Goal: Task Accomplishment & Management: Manage account settings

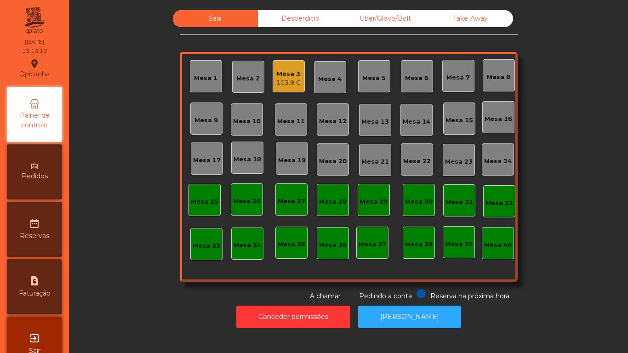
click at [454, 82] on div "Mesa 7" at bounding box center [457, 77] width 23 height 9
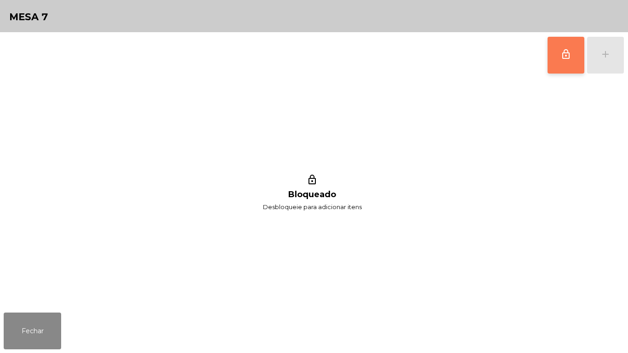
click at [562, 69] on button "lock_outline" at bounding box center [566, 55] width 37 height 37
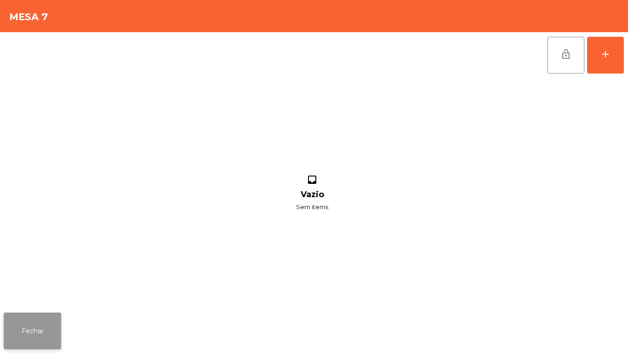
click at [31, 327] on button "Fechar" at bounding box center [32, 331] width 57 height 37
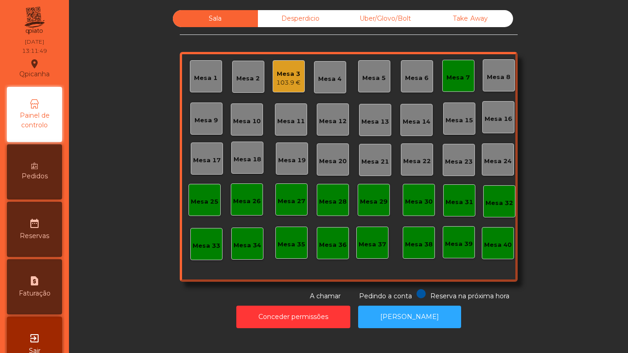
click at [282, 73] on div "Mesa 3" at bounding box center [288, 73] width 24 height 9
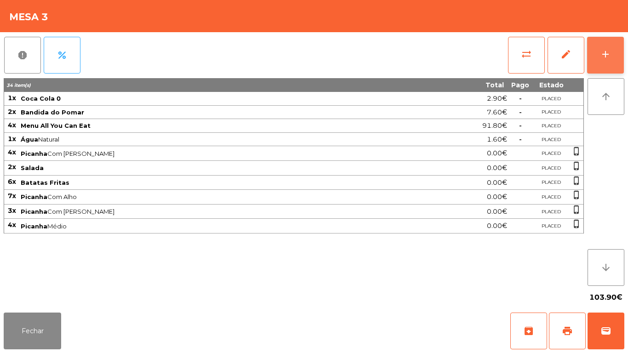
click at [597, 68] on button "add" at bounding box center [605, 55] width 37 height 37
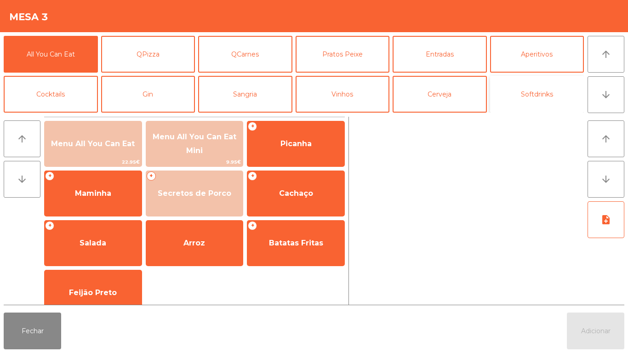
click at [535, 92] on button "Softdrinks" at bounding box center [537, 94] width 94 height 37
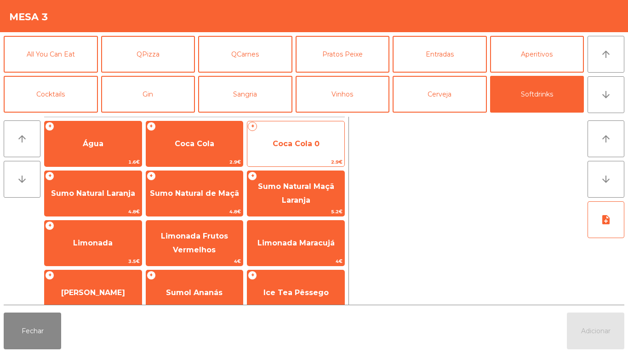
click at [277, 139] on span "Coca Cola 0" at bounding box center [296, 143] width 47 height 9
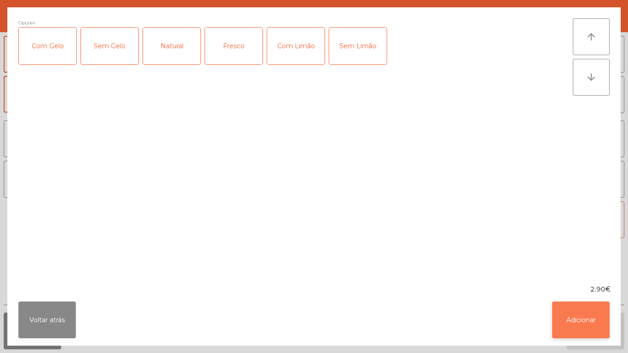
click at [566, 314] on button "Adicionar" at bounding box center [580, 320] width 57 height 37
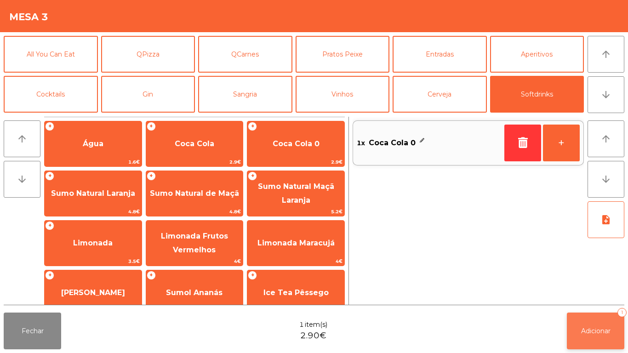
click at [591, 324] on button "Adicionar 1" at bounding box center [595, 331] width 57 height 37
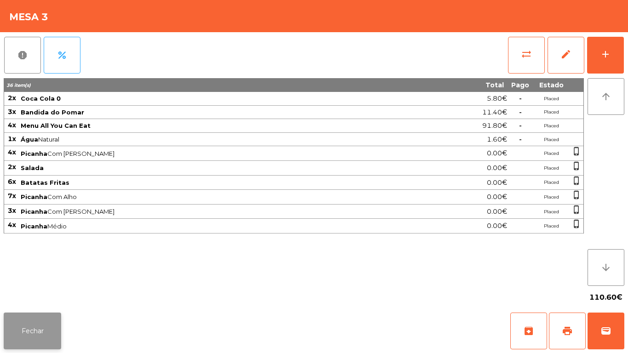
click at [31, 331] on button "Fechar" at bounding box center [32, 331] width 57 height 37
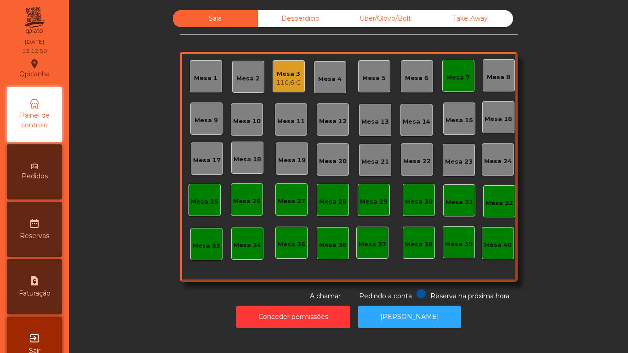
click at [455, 72] on div "Mesa 7" at bounding box center [457, 75] width 23 height 13
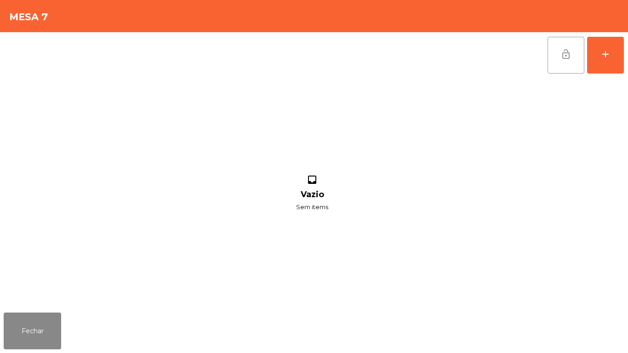
click at [561, 68] on button "lock_open" at bounding box center [566, 55] width 37 height 37
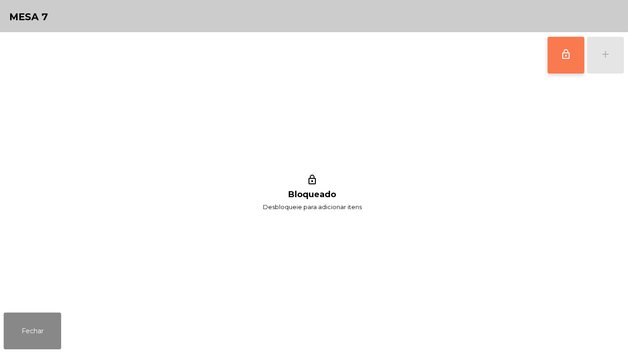
click at [573, 54] on button "lock_outline" at bounding box center [566, 55] width 37 height 37
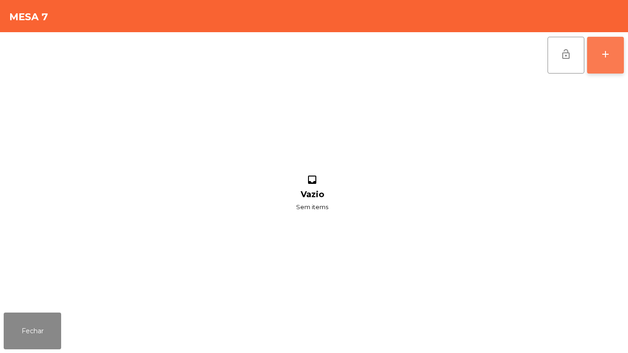
click at [599, 66] on button "add" at bounding box center [605, 55] width 37 height 37
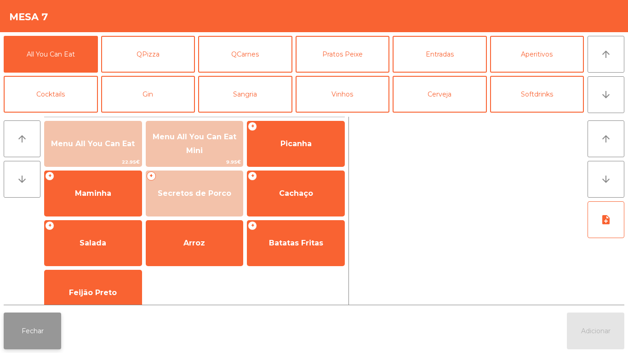
click at [44, 330] on button "Fechar" at bounding box center [32, 331] width 57 height 37
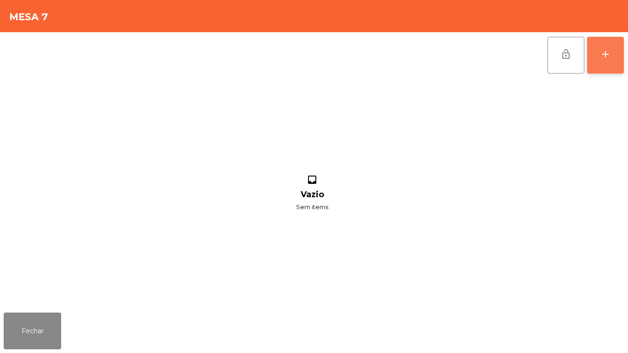
click at [600, 56] on div "add" at bounding box center [605, 54] width 11 height 11
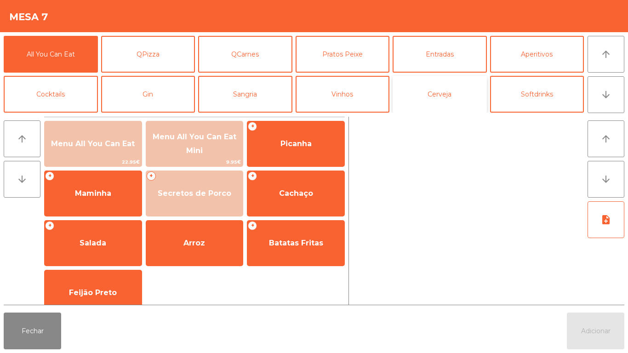
click at [454, 94] on button "Cerveja" at bounding box center [440, 94] width 94 height 37
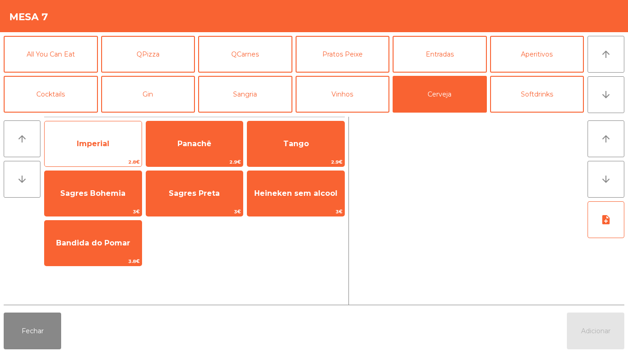
click at [97, 152] on span "Imperial" at bounding box center [93, 143] width 97 height 25
click at [106, 146] on span "Imperial" at bounding box center [93, 143] width 33 height 9
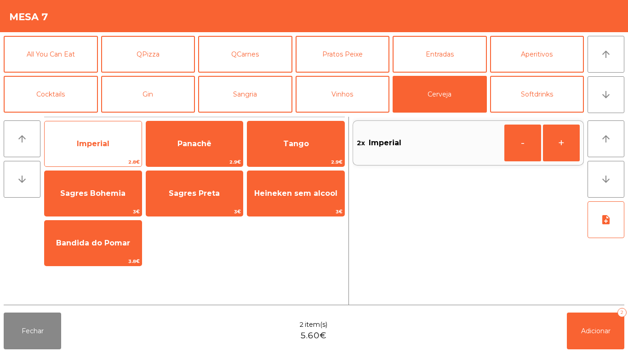
click at [116, 143] on span "Imperial" at bounding box center [93, 143] width 97 height 25
click at [113, 141] on span "Imperial" at bounding box center [93, 143] width 97 height 25
click at [126, 148] on span "Imperial" at bounding box center [93, 143] width 97 height 25
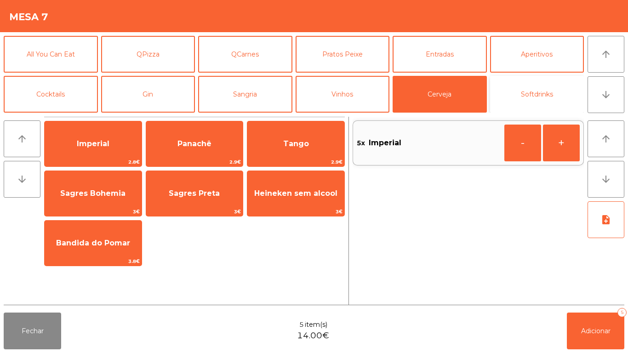
click at [534, 86] on button "Softdrinks" at bounding box center [537, 94] width 94 height 37
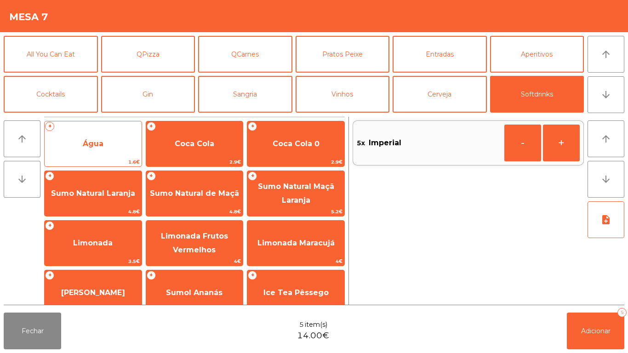
click at [112, 154] on span "Água" at bounding box center [93, 143] width 97 height 25
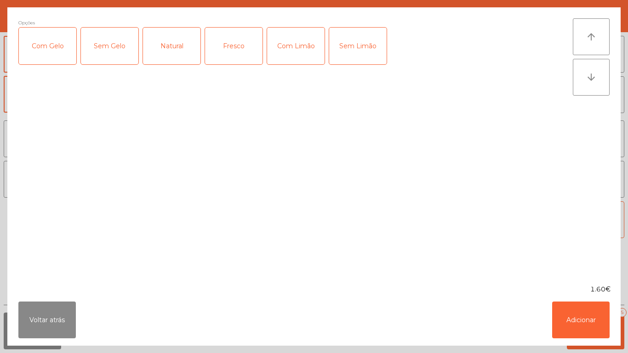
click at [240, 53] on div "Fresco" at bounding box center [233, 46] width 57 height 37
click at [579, 313] on button "Adicionar" at bounding box center [580, 320] width 57 height 37
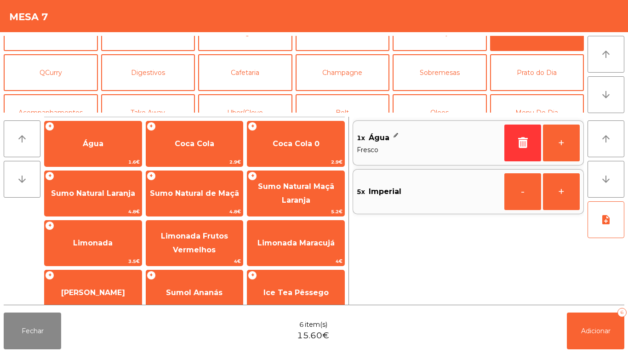
scroll to position [53, 0]
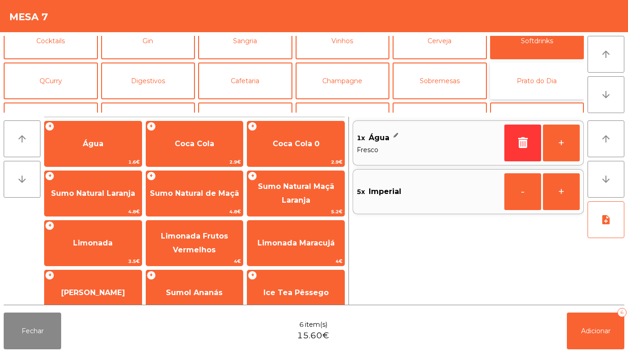
click at [540, 80] on button "Prato do Dia" at bounding box center [537, 81] width 94 height 37
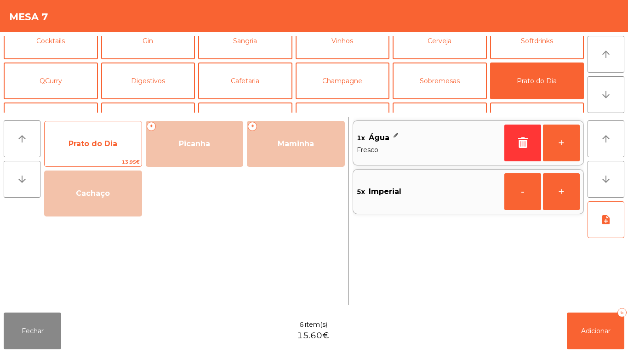
click at [105, 147] on span "Prato do Dia" at bounding box center [92, 143] width 49 height 9
click at [110, 150] on span "Prato do Dia" at bounding box center [93, 143] width 97 height 25
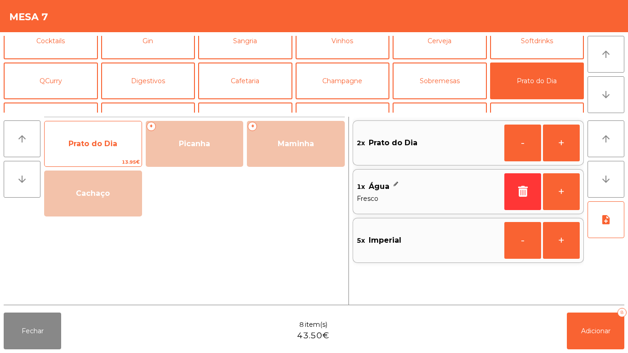
click at [116, 148] on span "Prato do Dia" at bounding box center [93, 143] width 97 height 25
click at [115, 146] on span "Prato do Dia" at bounding box center [92, 143] width 49 height 9
click at [116, 142] on span "Prato do Dia" at bounding box center [92, 143] width 49 height 9
click at [117, 134] on span "Prato do Dia" at bounding box center [93, 143] width 97 height 25
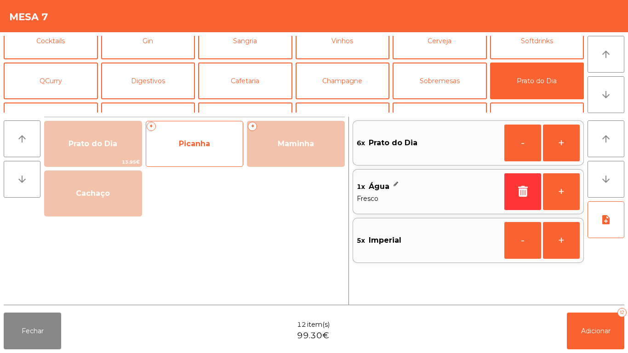
click at [200, 144] on span "Picanha" at bounding box center [194, 143] width 31 height 9
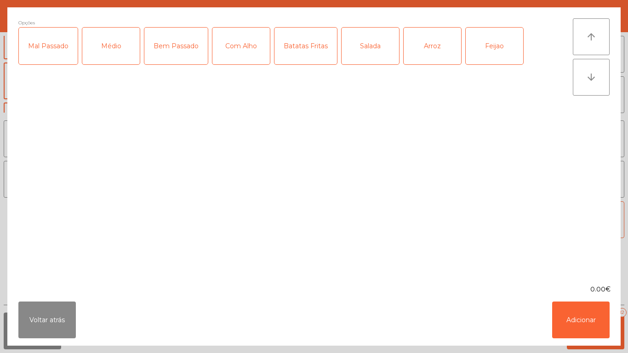
click at [109, 51] on div "Médio" at bounding box center [110, 46] width 57 height 37
click at [245, 52] on div "Com Alho" at bounding box center [240, 46] width 57 height 37
click at [314, 58] on div "Batatas Fritas" at bounding box center [305, 46] width 63 height 37
click at [378, 54] on div "Salada" at bounding box center [370, 46] width 57 height 37
click at [371, 58] on div "Salada" at bounding box center [370, 46] width 57 height 37
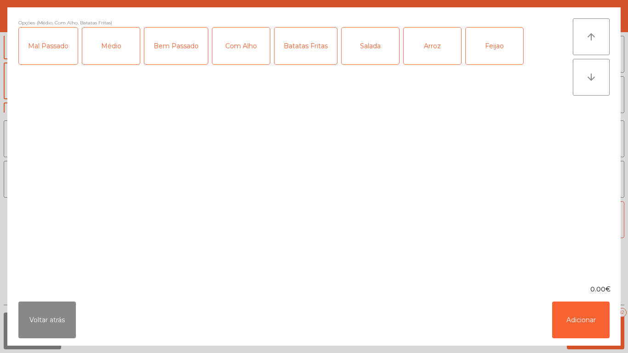
click at [434, 50] on div "Arroz" at bounding box center [432, 46] width 57 height 37
click at [508, 53] on div "Feijao" at bounding box center [494, 46] width 57 height 37
click at [592, 316] on button "Adicionar" at bounding box center [580, 320] width 57 height 37
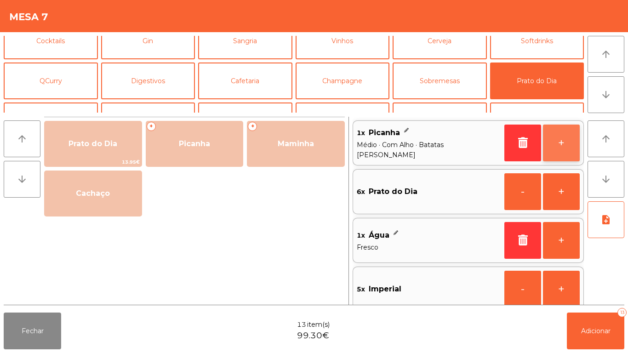
click at [550, 144] on button "+" at bounding box center [561, 143] width 37 height 37
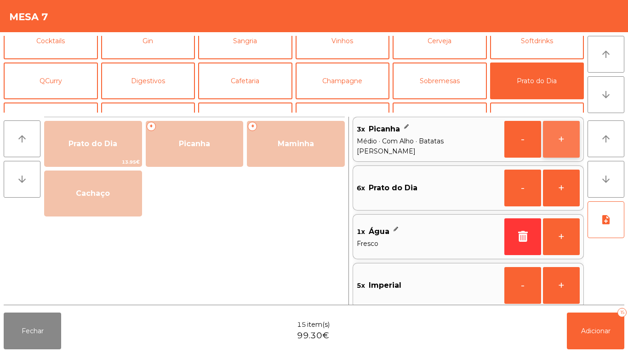
click at [558, 142] on button "+" at bounding box center [561, 139] width 37 height 37
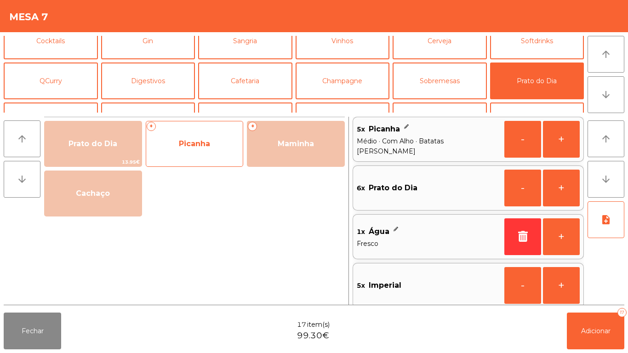
click at [212, 146] on span "Picanha" at bounding box center [194, 143] width 97 height 25
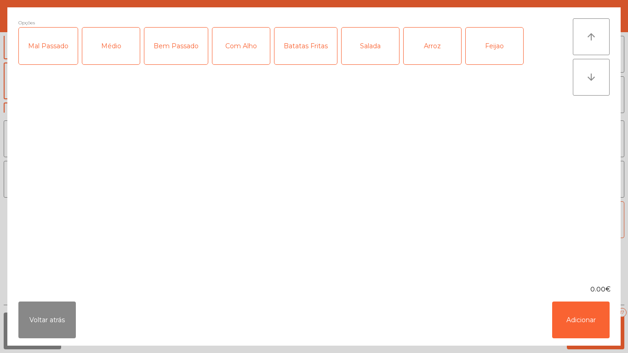
click at [117, 51] on div "Médio" at bounding box center [110, 46] width 57 height 37
click at [63, 54] on div "Mal Passado" at bounding box center [48, 46] width 59 height 37
click at [238, 55] on div "Com Alho" at bounding box center [240, 46] width 57 height 37
click at [305, 57] on div "Batatas Fritas" at bounding box center [305, 46] width 63 height 37
click at [440, 50] on div "Arroz" at bounding box center [432, 46] width 57 height 37
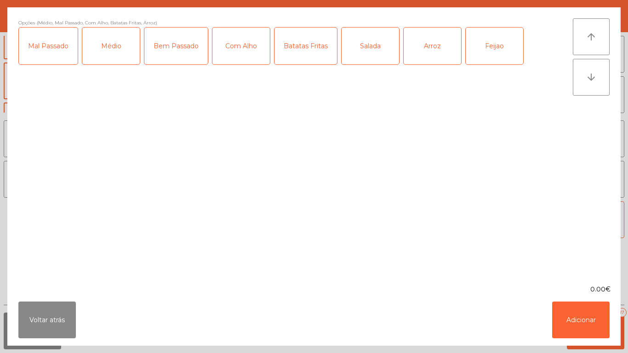
click at [494, 49] on div "Feijao" at bounding box center [494, 46] width 57 height 37
click at [585, 322] on button "Adicionar" at bounding box center [580, 320] width 57 height 37
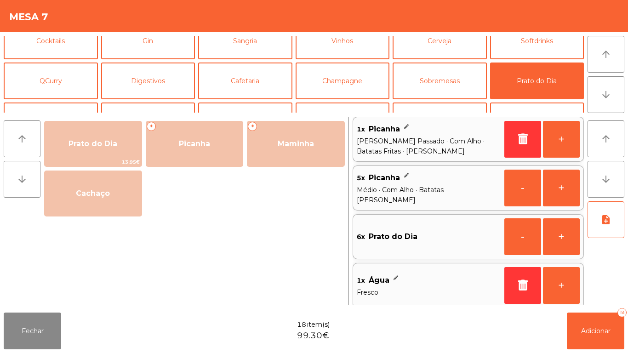
scroll to position [0, 0]
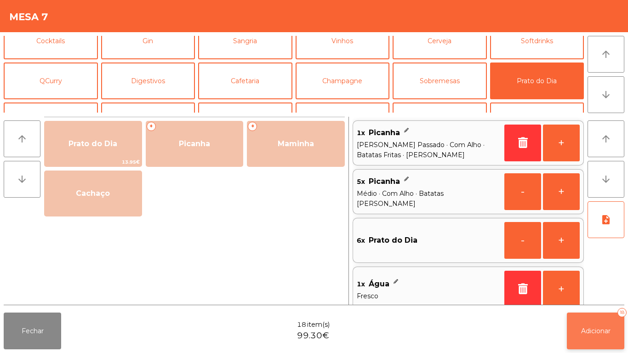
click at [593, 328] on span "Adicionar" at bounding box center [595, 331] width 29 height 8
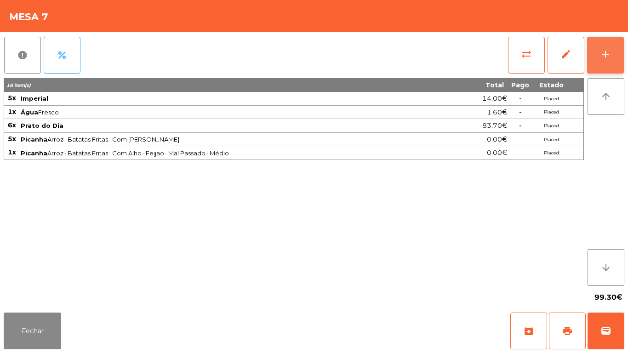
click at [605, 64] on button "add" at bounding box center [605, 55] width 37 height 37
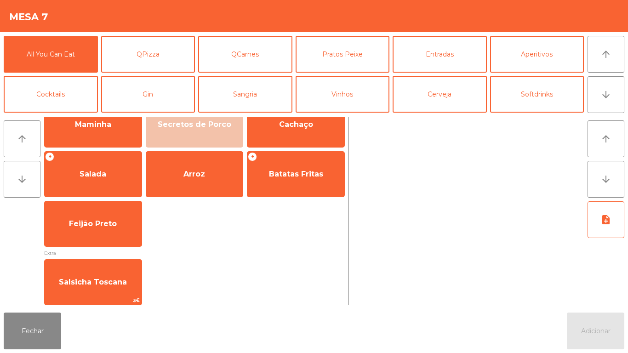
scroll to position [73, 0]
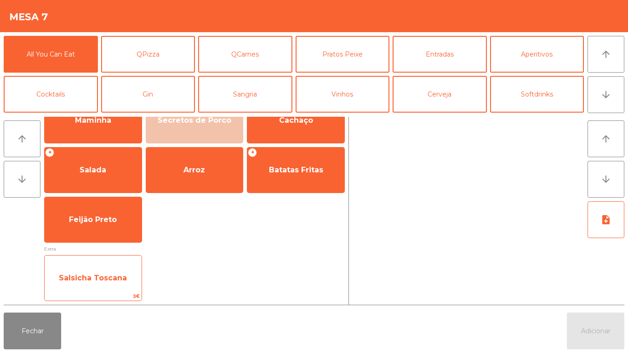
click at [111, 279] on span "Salsicha Toscana" at bounding box center [93, 278] width 68 height 9
click at [110, 274] on span "Salsicha Toscana" at bounding box center [93, 278] width 68 height 9
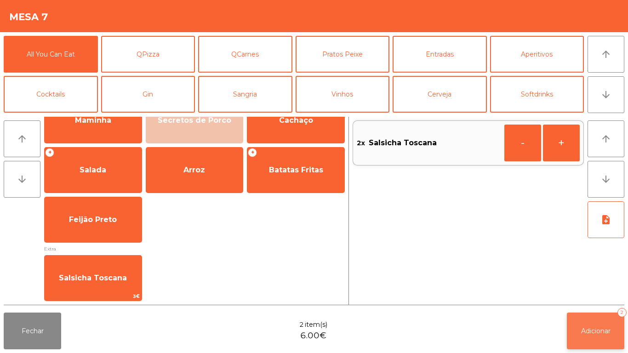
click at [591, 315] on button "Adicionar 2" at bounding box center [595, 331] width 57 height 37
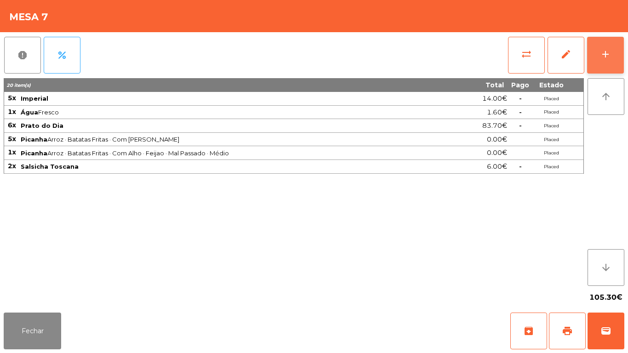
click at [600, 50] on div "add" at bounding box center [605, 54] width 11 height 11
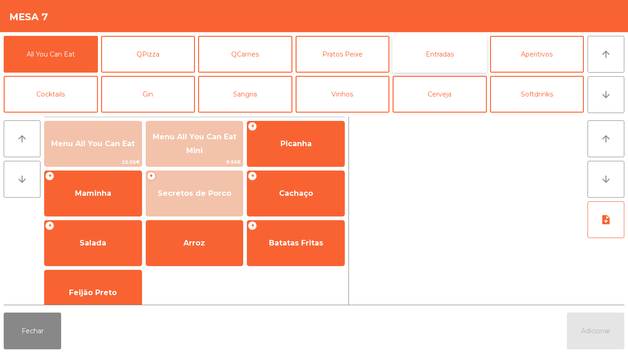
click at [431, 48] on button "Entradas" at bounding box center [440, 54] width 94 height 37
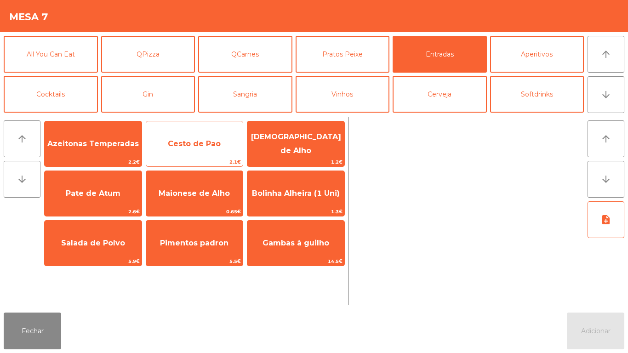
click at [187, 141] on span "Cesto de Pao" at bounding box center [194, 143] width 53 height 9
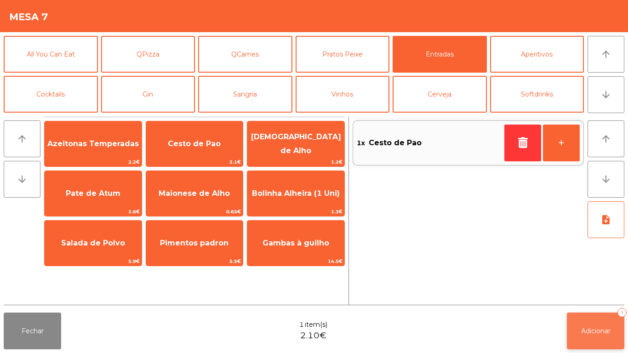
click at [592, 320] on button "Adicionar 1" at bounding box center [595, 331] width 57 height 37
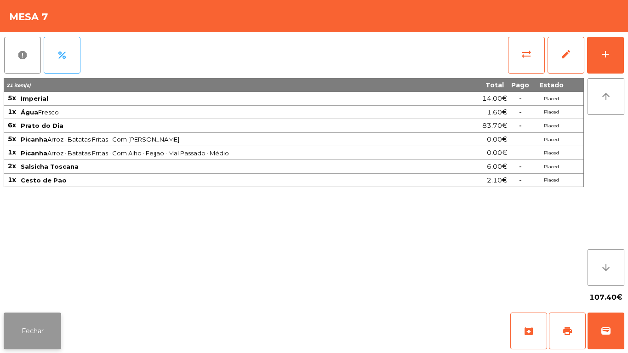
click at [38, 333] on button "Fechar" at bounding box center [32, 331] width 57 height 37
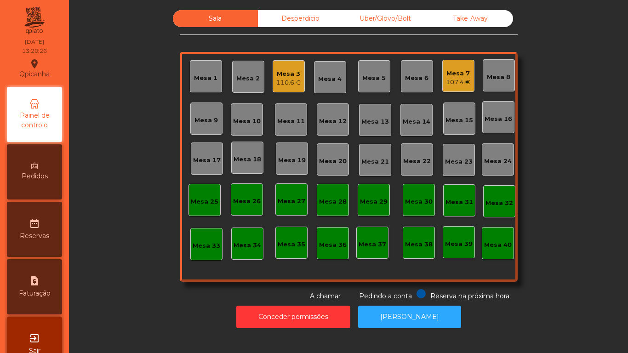
click at [282, 85] on div "110.6 €" at bounding box center [288, 82] width 24 height 9
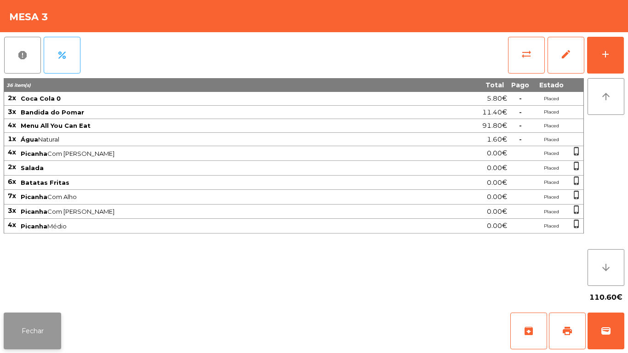
click at [19, 324] on button "Fechar" at bounding box center [32, 331] width 57 height 37
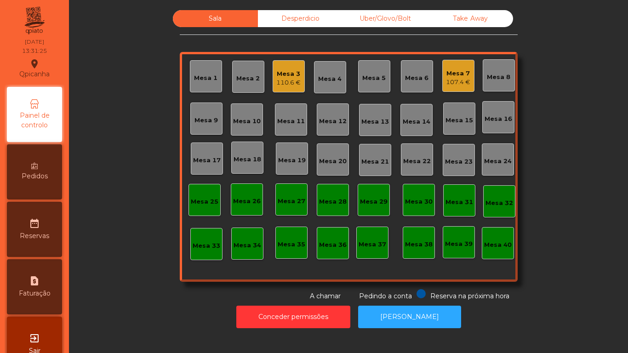
click at [455, 70] on div "Mesa 7" at bounding box center [458, 73] width 24 height 9
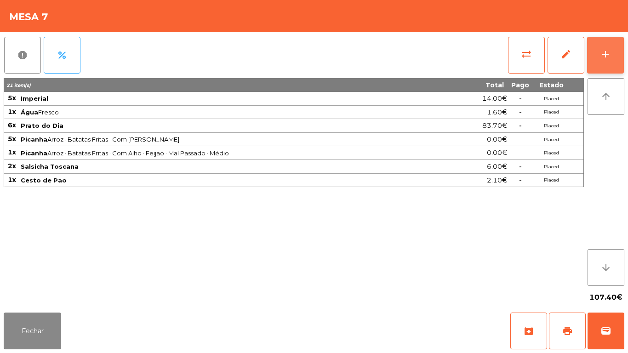
click at [599, 59] on button "add" at bounding box center [605, 55] width 37 height 37
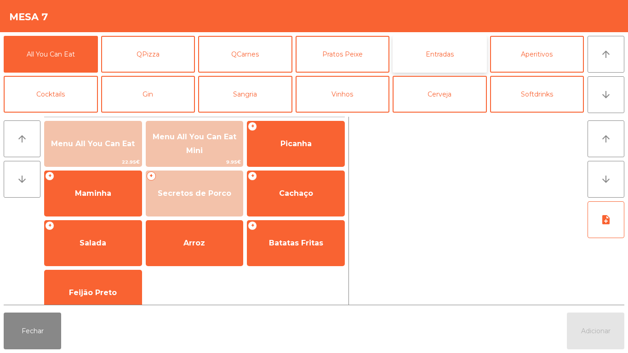
click at [428, 55] on button "Entradas" at bounding box center [440, 54] width 94 height 37
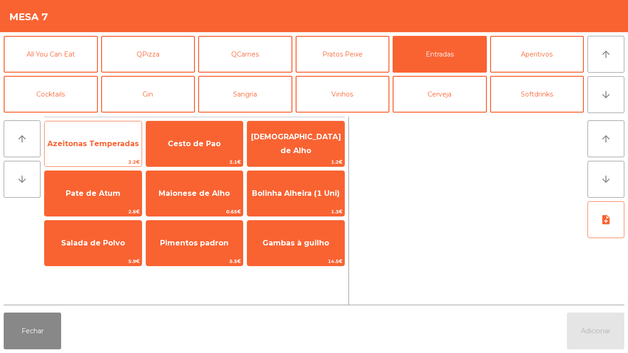
click at [97, 138] on span "Azeitonas Temperadas" at bounding box center [93, 143] width 97 height 25
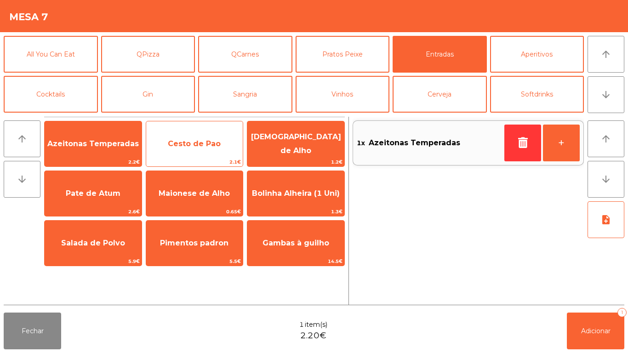
click at [195, 145] on span "Cesto de Pao" at bounding box center [194, 143] width 53 height 9
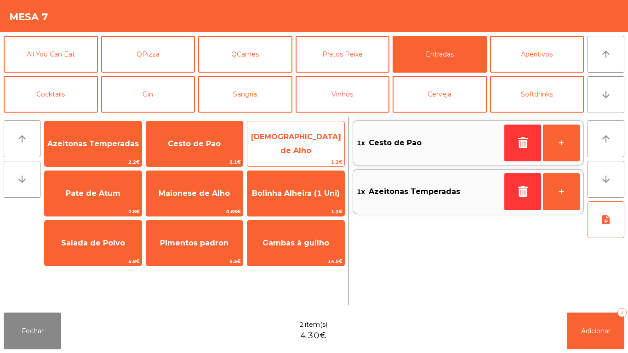
click at [294, 142] on span "[DEMOGRAPHIC_DATA] de Alho" at bounding box center [296, 143] width 90 height 23
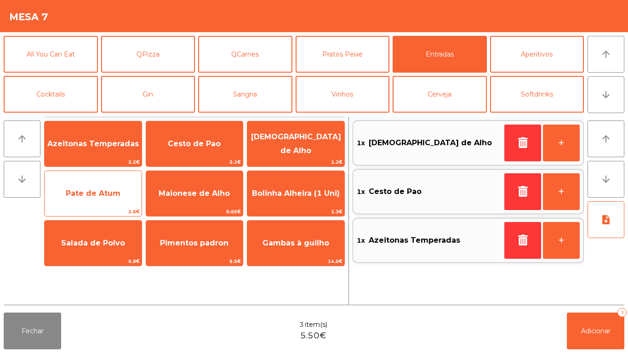
click at [98, 193] on span "Pate de Atum" at bounding box center [93, 193] width 55 height 9
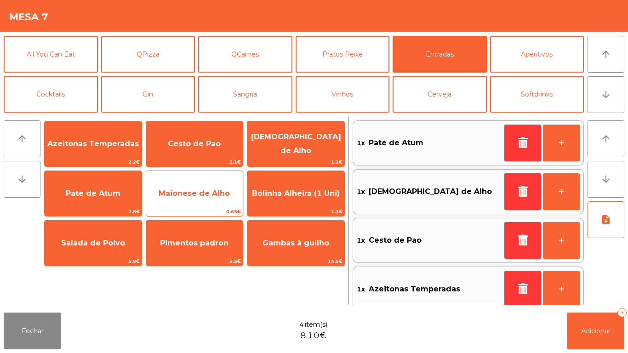
click at [196, 189] on span "Maionese de Alho" at bounding box center [194, 193] width 71 height 9
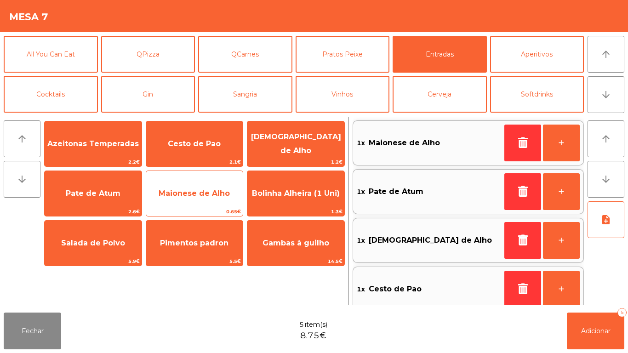
scroll to position [4, 0]
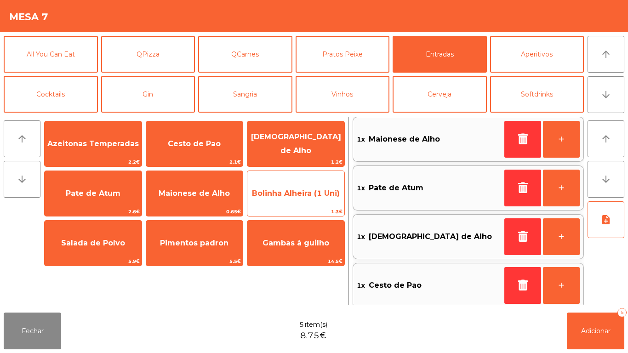
click at [286, 193] on span "Bolinha Alheira (1 Uni)" at bounding box center [296, 193] width 88 height 9
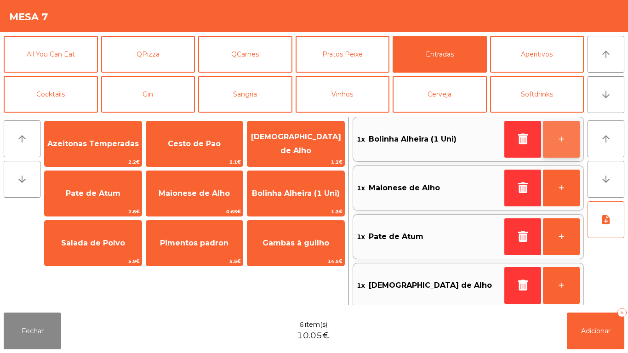
click at [556, 139] on button "+" at bounding box center [561, 139] width 37 height 37
click at [553, 139] on button "+" at bounding box center [561, 139] width 37 height 37
click at [552, 136] on button "+" at bounding box center [561, 139] width 37 height 37
click at [552, 135] on button "+" at bounding box center [561, 139] width 37 height 37
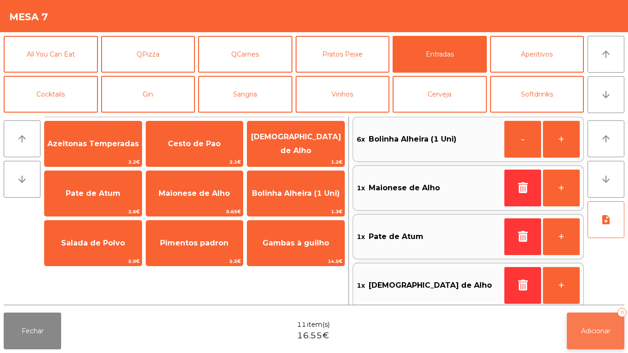
click at [592, 330] on span "Adicionar" at bounding box center [595, 331] width 29 height 8
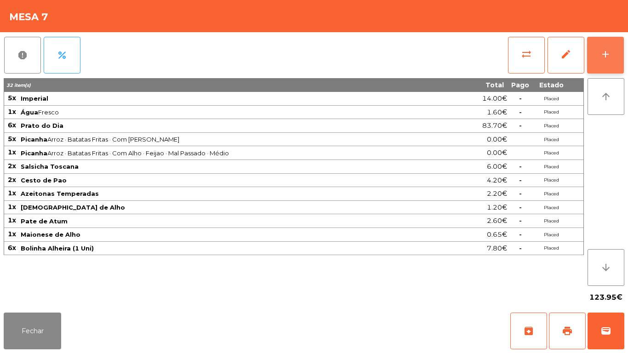
click at [603, 59] on div "add" at bounding box center [605, 54] width 11 height 11
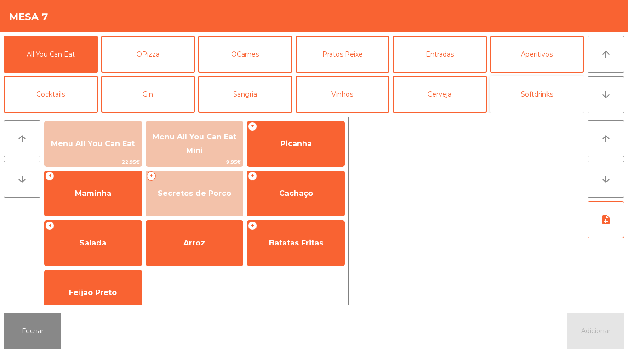
click at [529, 95] on button "Softdrinks" at bounding box center [537, 94] width 94 height 37
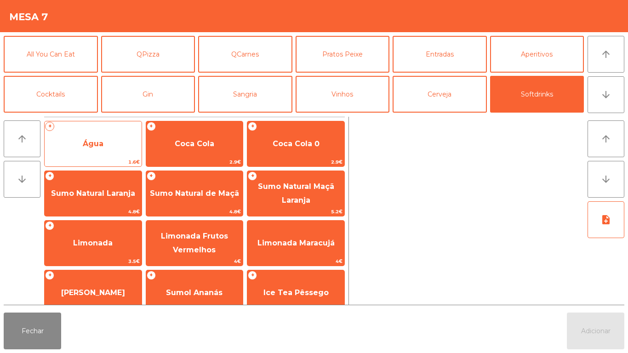
click at [91, 143] on span "Água" at bounding box center [93, 143] width 21 height 9
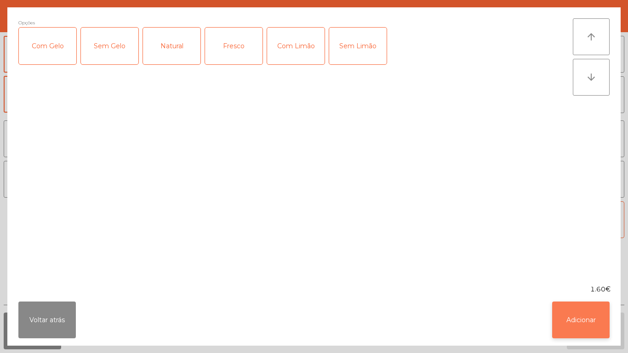
click at [577, 311] on button "Adicionar" at bounding box center [580, 320] width 57 height 37
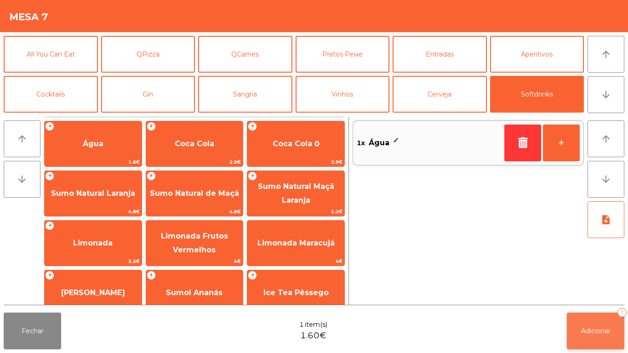
click at [593, 331] on span "Adicionar" at bounding box center [595, 331] width 29 height 8
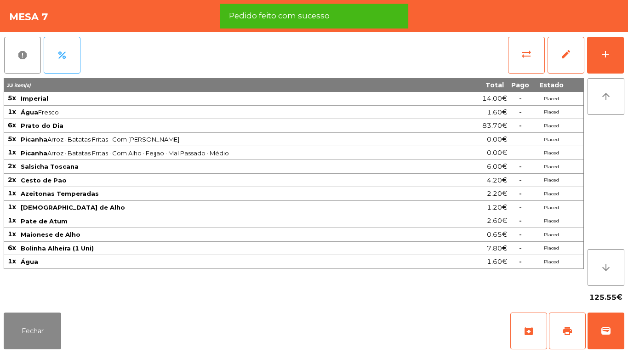
click at [46, 353] on div "Fechar archive print wallet" at bounding box center [314, 331] width 628 height 44
click at [47, 323] on button "Fechar" at bounding box center [32, 331] width 57 height 37
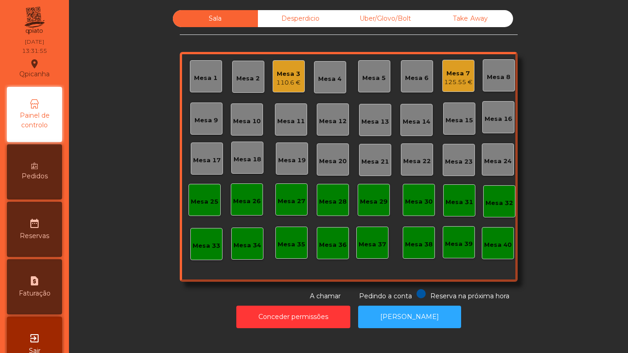
click at [286, 79] on div "110.6 €" at bounding box center [288, 82] width 24 height 9
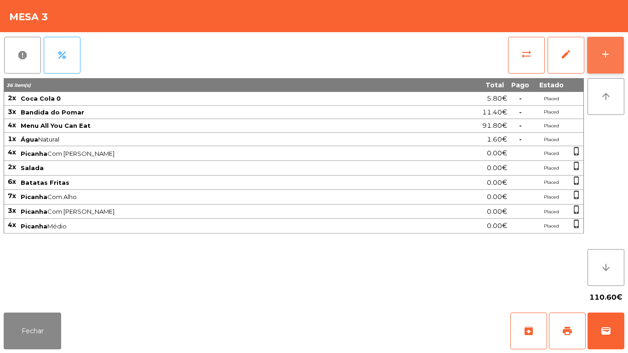
click at [605, 59] on div "add" at bounding box center [605, 54] width 11 height 11
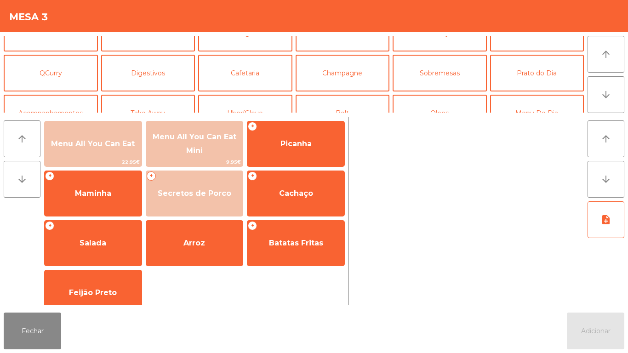
scroll to position [74, 0]
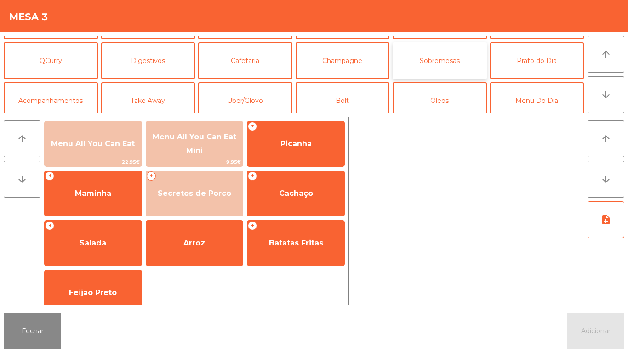
click at [448, 63] on button "Sobremesas" at bounding box center [440, 60] width 94 height 37
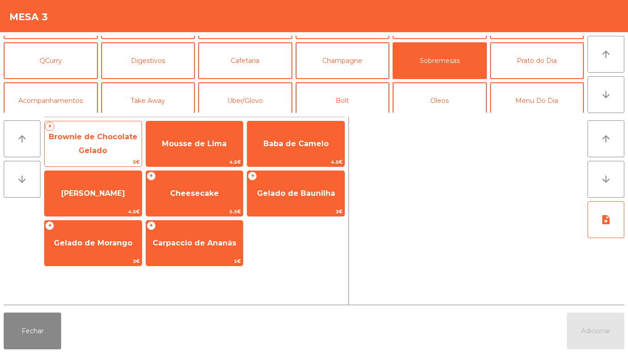
click at [117, 146] on span "Brownie de Chocolate Gelado" at bounding box center [93, 144] width 97 height 39
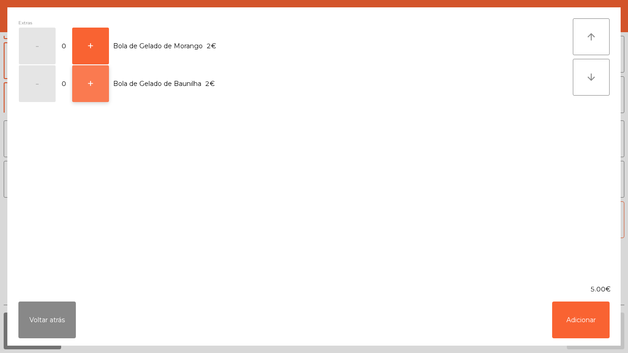
click at [104, 99] on button "+" at bounding box center [90, 83] width 37 height 37
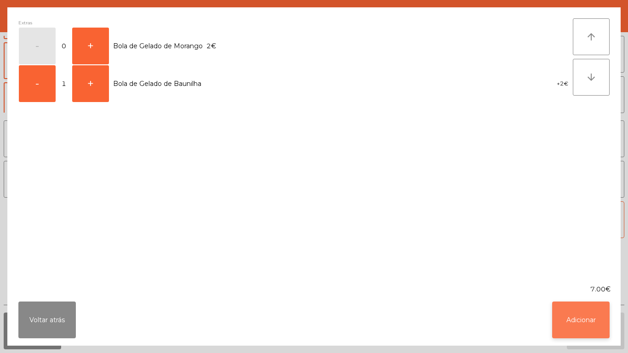
click at [597, 315] on button "Adicionar" at bounding box center [580, 320] width 57 height 37
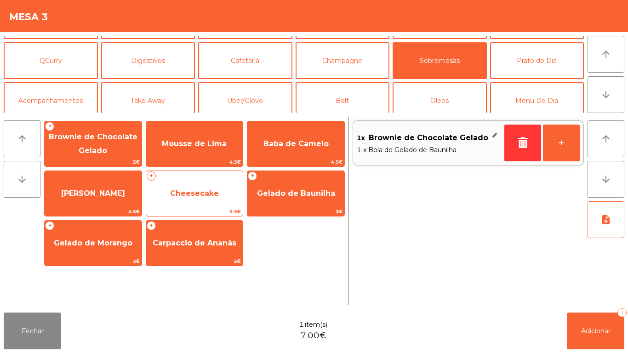
click at [199, 199] on span "Cheesecake" at bounding box center [194, 193] width 97 height 25
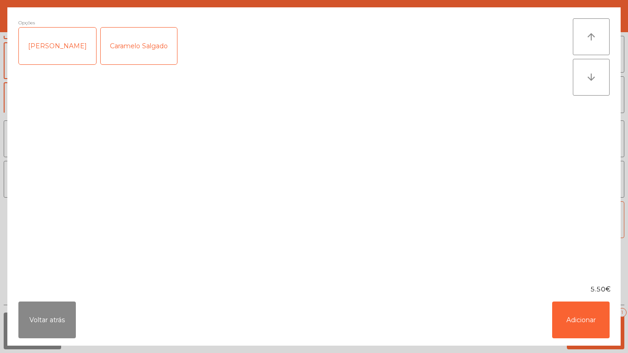
click at [151, 48] on div "Caramelo Salgado" at bounding box center [139, 46] width 76 height 37
click at [588, 307] on button "Adicionar" at bounding box center [580, 320] width 57 height 37
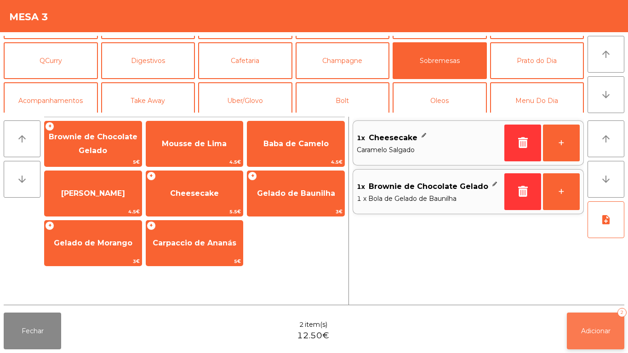
click at [599, 338] on button "Adicionar 2" at bounding box center [595, 331] width 57 height 37
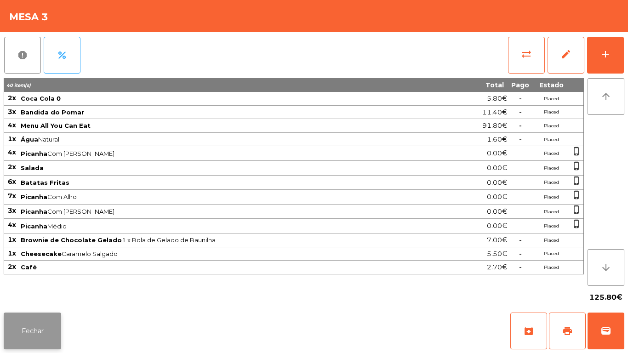
click at [47, 325] on button "Fechar" at bounding box center [32, 331] width 57 height 37
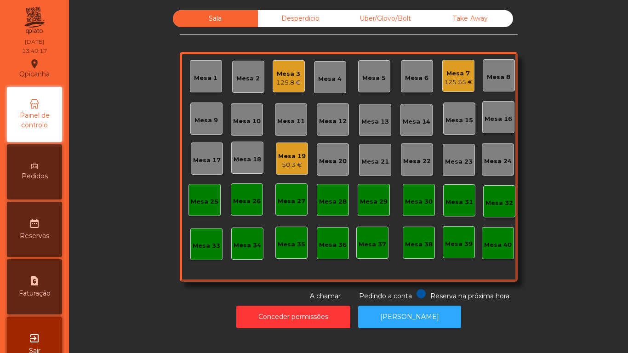
click at [454, 64] on div "Mesa 7 125.55 €" at bounding box center [458, 76] width 32 height 32
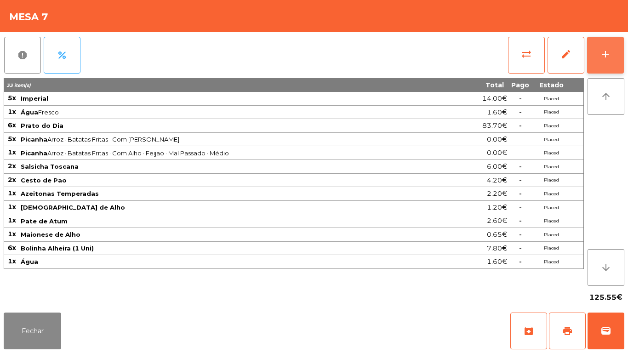
click at [601, 60] on button "add" at bounding box center [605, 55] width 37 height 37
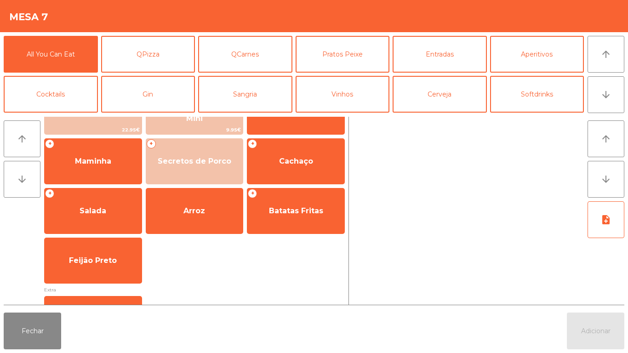
scroll to position [3, 0]
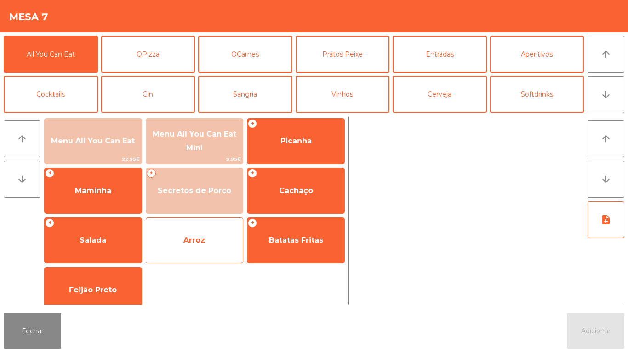
click at [196, 236] on span "Arroz" at bounding box center [194, 240] width 22 height 9
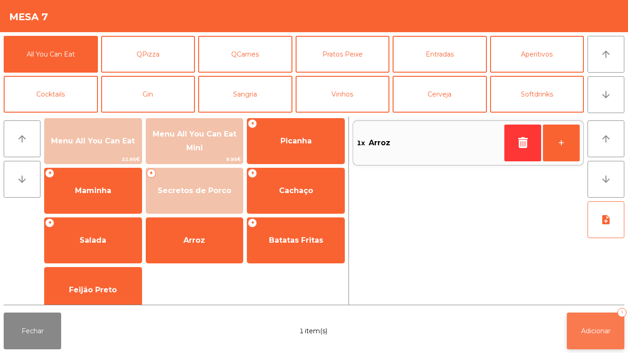
click at [592, 325] on button "Adicionar 1" at bounding box center [595, 331] width 57 height 37
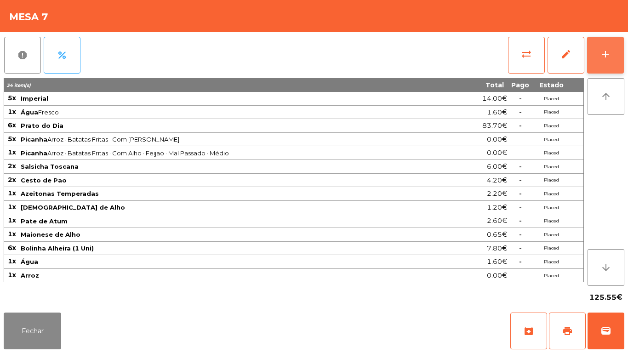
click at [604, 59] on div "add" at bounding box center [605, 54] width 11 height 11
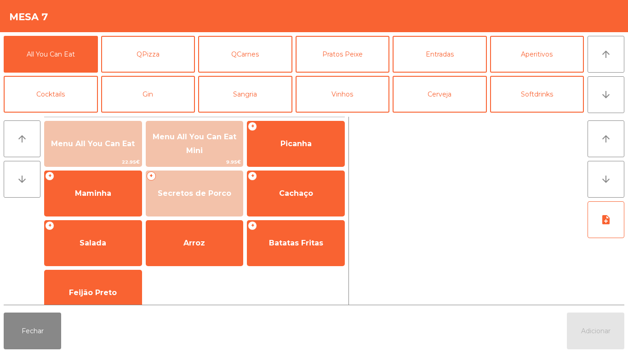
scroll to position [80, 0]
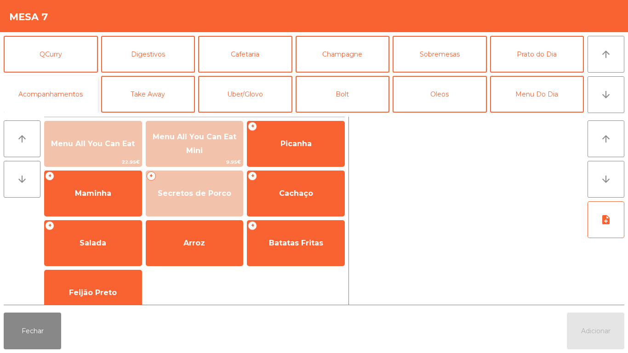
click at [83, 99] on button "Acompanhamentos" at bounding box center [51, 94] width 94 height 37
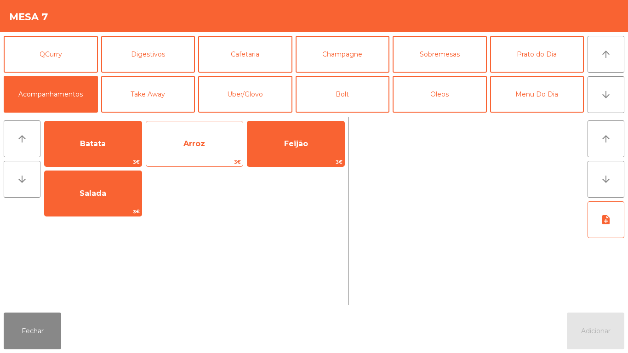
click at [212, 146] on span "Arroz" at bounding box center [194, 143] width 97 height 25
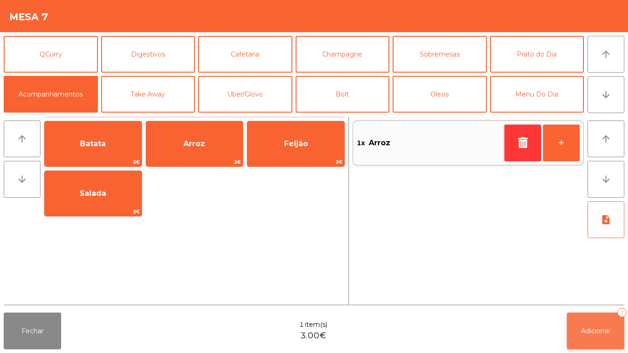
click at [599, 322] on button "Adicionar 1" at bounding box center [595, 331] width 57 height 37
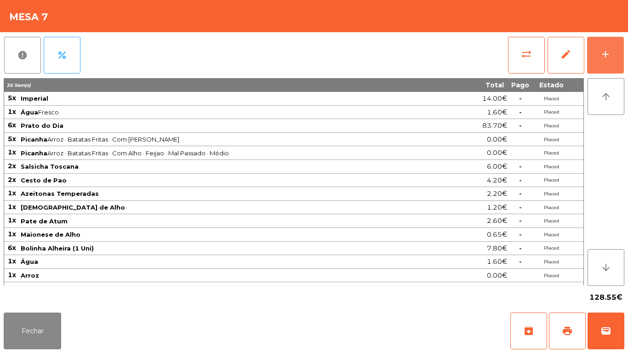
scroll to position [11, 0]
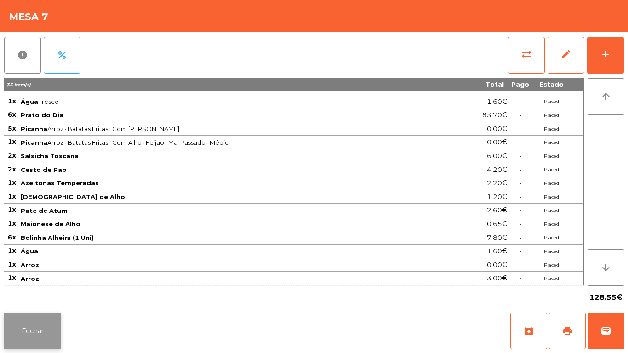
click at [34, 331] on button "Fechar" at bounding box center [32, 331] width 57 height 37
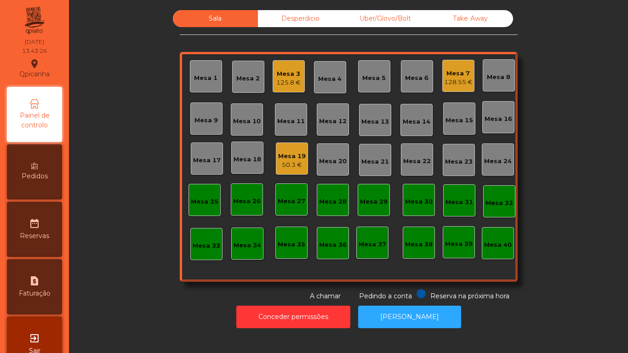
click at [291, 156] on div "Mesa 19" at bounding box center [292, 156] width 28 height 9
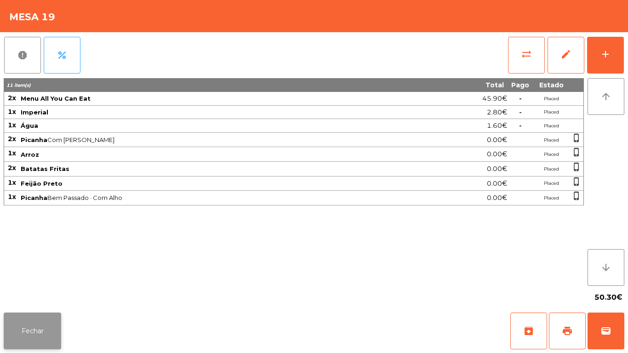
click at [58, 324] on button "Fechar" at bounding box center [32, 331] width 57 height 37
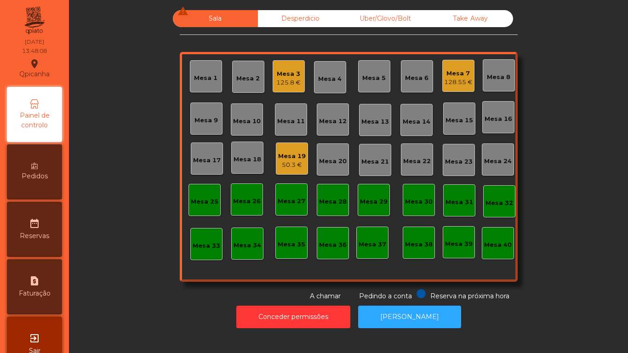
click at [285, 80] on div "125.8 €" at bounding box center [288, 82] width 24 height 9
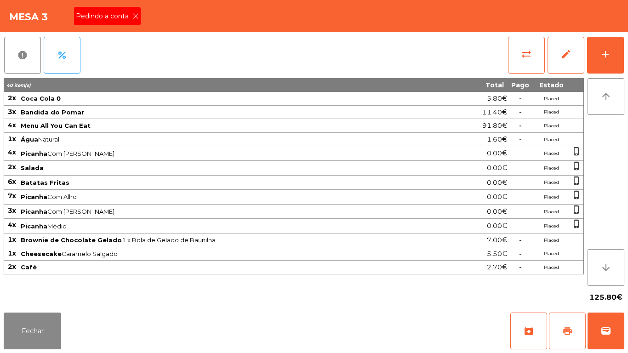
click at [558, 331] on button "print" at bounding box center [567, 331] width 37 height 37
click at [37, 327] on button "Fechar" at bounding box center [32, 331] width 57 height 37
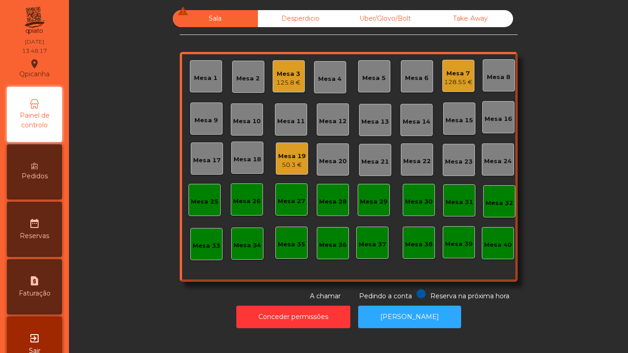
click at [285, 72] on div "Mesa 3" at bounding box center [288, 73] width 24 height 9
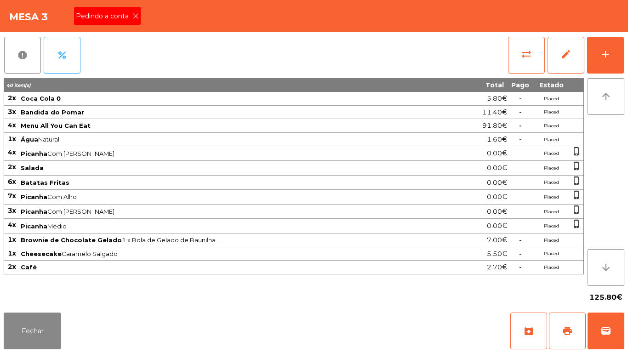
click at [131, 9] on div "Pedindo a conta" at bounding box center [107, 16] width 67 height 18
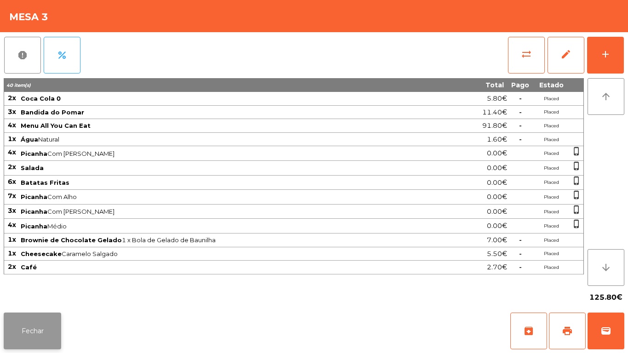
click at [31, 325] on button "Fechar" at bounding box center [32, 331] width 57 height 37
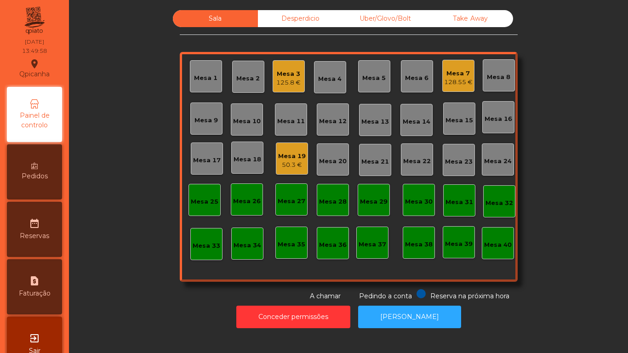
click at [195, 91] on div "Mesa 1" at bounding box center [206, 76] width 32 height 32
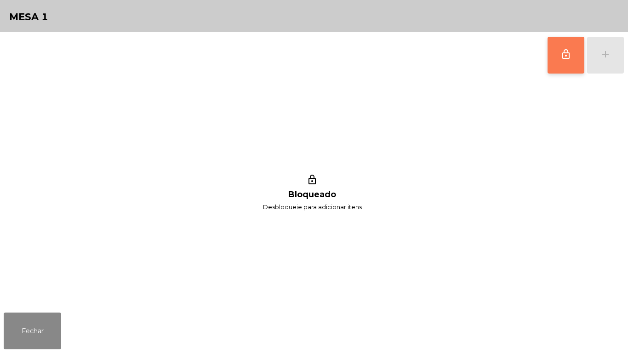
click at [562, 56] on span "lock_outline" at bounding box center [565, 54] width 11 height 11
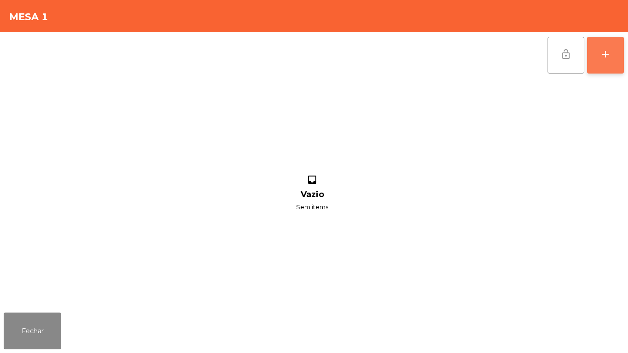
click at [606, 52] on div "add" at bounding box center [605, 54] width 11 height 11
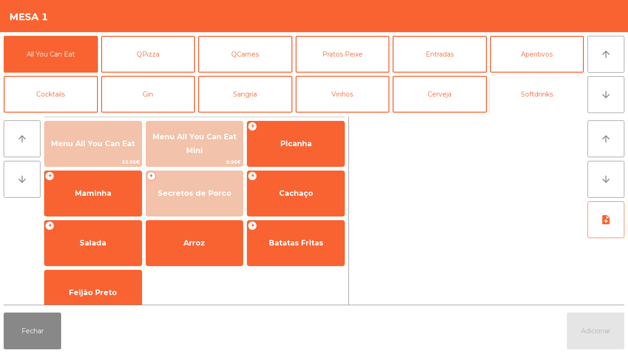
click at [543, 93] on button "Softdrinks" at bounding box center [537, 94] width 94 height 37
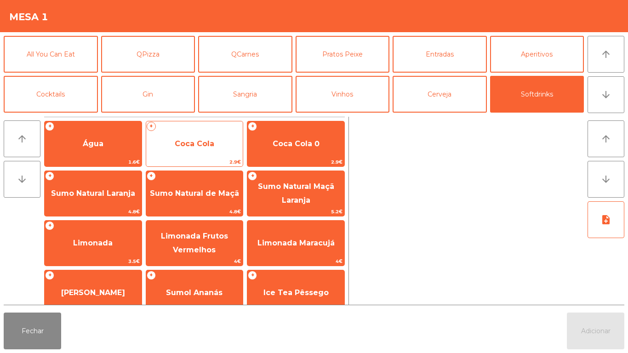
click at [196, 143] on span "Coca Cola" at bounding box center [195, 143] width 40 height 9
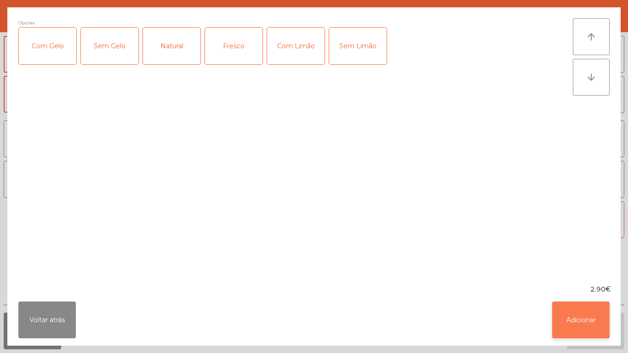
click at [573, 323] on button "Adicionar" at bounding box center [580, 320] width 57 height 37
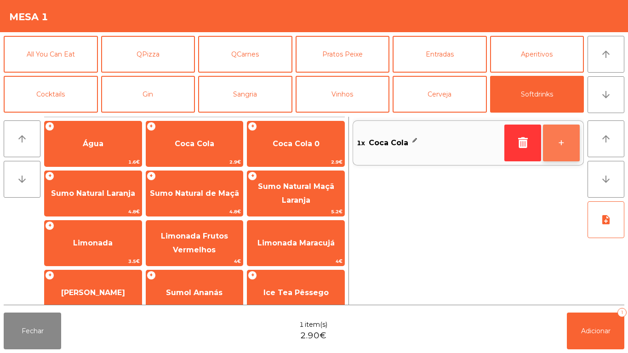
click at [561, 141] on button "+" at bounding box center [561, 143] width 37 height 37
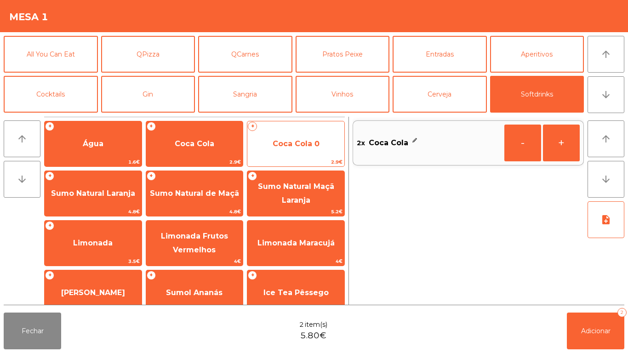
click at [285, 139] on span "Coca Cola 0" at bounding box center [296, 143] width 47 height 9
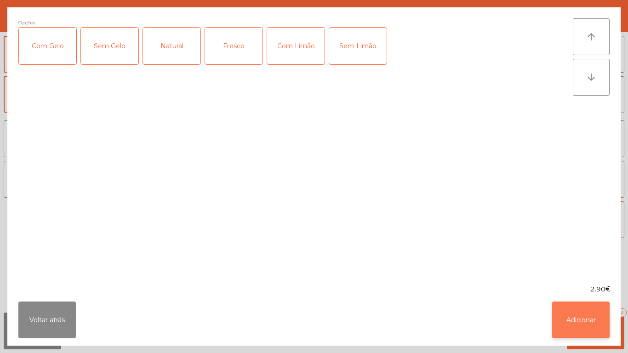
click at [579, 309] on button "Adicionar" at bounding box center [580, 320] width 57 height 37
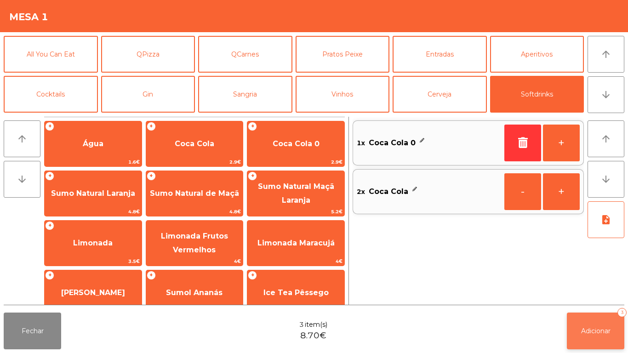
click at [595, 322] on button "Adicionar 3" at bounding box center [595, 331] width 57 height 37
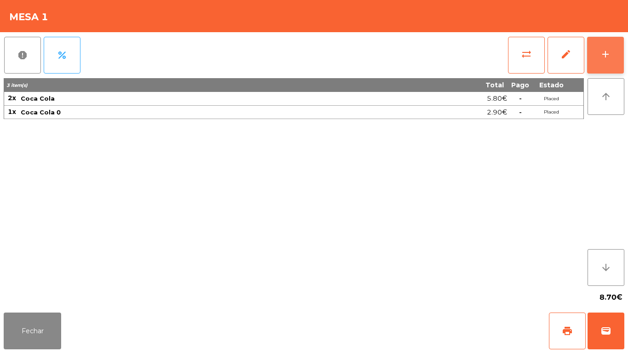
click at [608, 54] on div "add" at bounding box center [605, 54] width 11 height 11
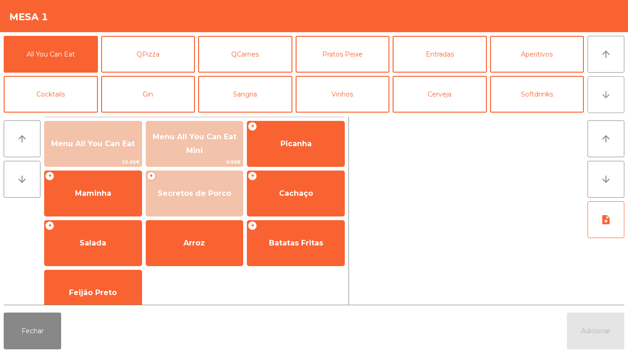
click at [605, 93] on icon "arrow_downward" at bounding box center [605, 94] width 11 height 11
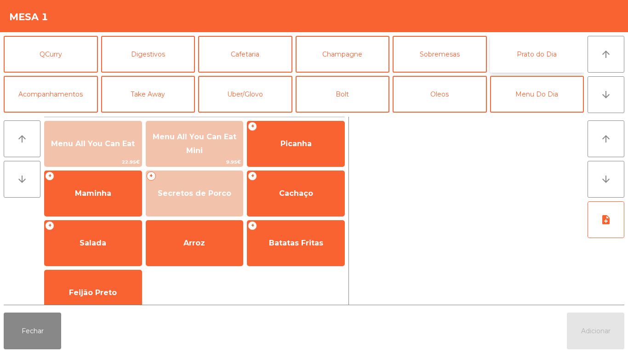
click at [534, 52] on button "Prato do Dia" at bounding box center [537, 54] width 94 height 37
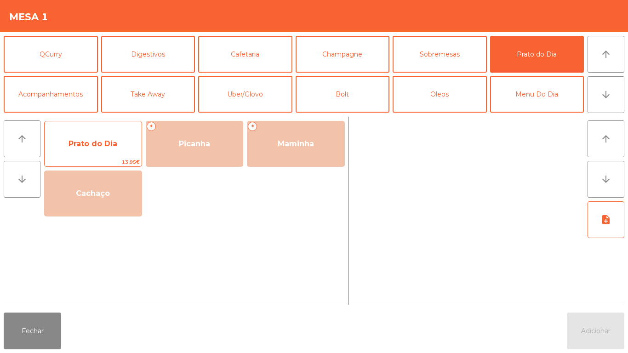
click at [95, 132] on span "Prato do Dia" at bounding box center [93, 143] width 97 height 25
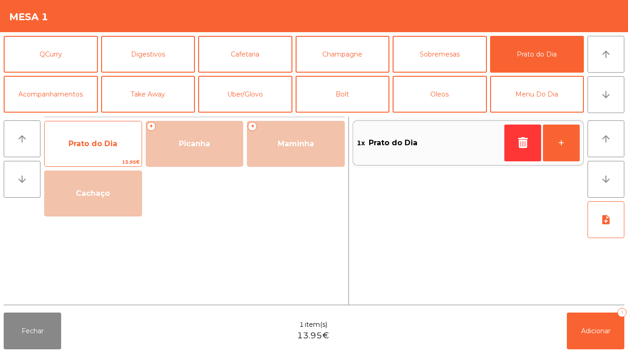
click at [102, 136] on span "Prato do Dia" at bounding box center [93, 143] width 97 height 25
click at [96, 137] on span "Prato do Dia" at bounding box center [93, 143] width 97 height 25
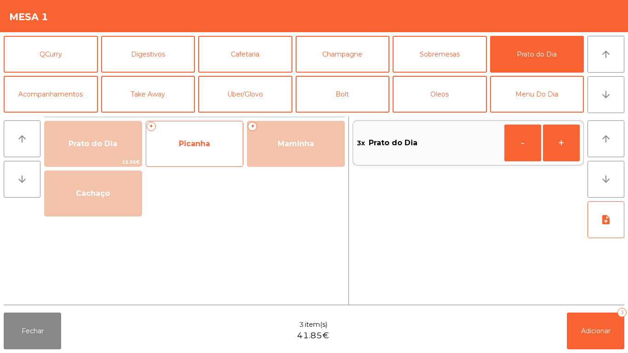
click at [195, 143] on span "Picanha" at bounding box center [194, 143] width 31 height 9
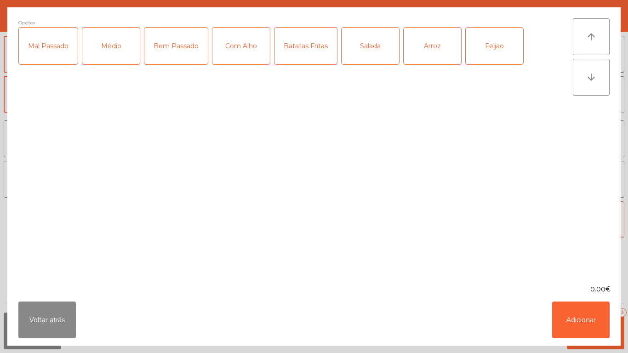
click at [179, 53] on div "Bem Passado" at bounding box center [175, 46] width 63 height 37
click at [245, 48] on div "Com Alho" at bounding box center [240, 46] width 57 height 37
click at [314, 51] on div "Batatas Fritas" at bounding box center [305, 46] width 63 height 37
click at [432, 50] on div "Arroz" at bounding box center [432, 46] width 57 height 37
click at [488, 49] on div "Feijao" at bounding box center [494, 46] width 57 height 37
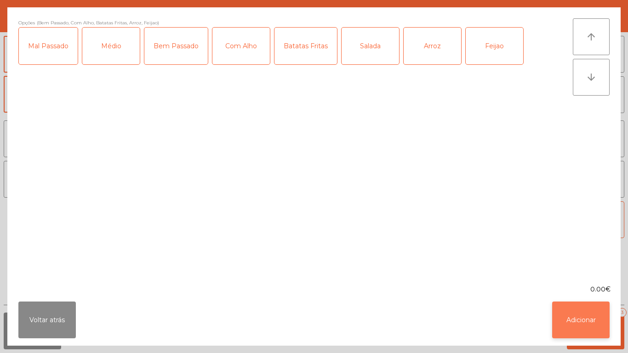
click at [577, 308] on button "Adicionar" at bounding box center [580, 320] width 57 height 37
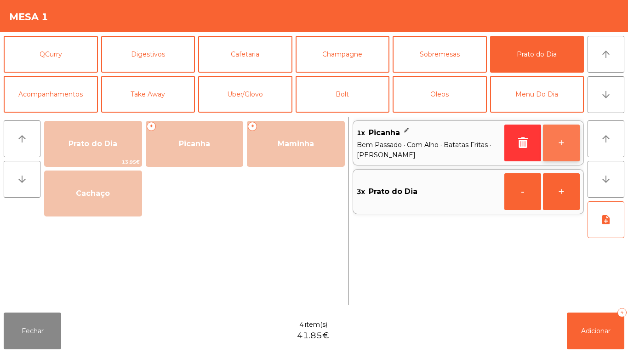
click at [556, 145] on button "+" at bounding box center [561, 143] width 37 height 37
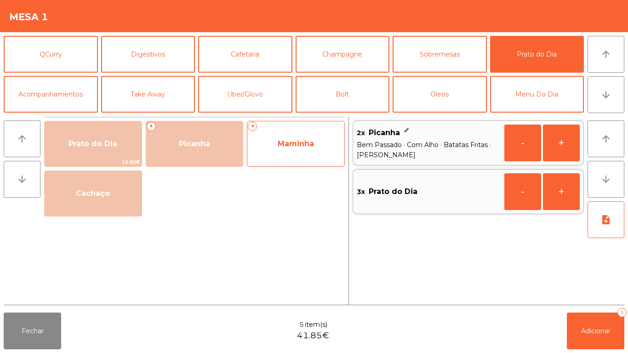
click at [288, 141] on span "Maminha" at bounding box center [296, 143] width 36 height 9
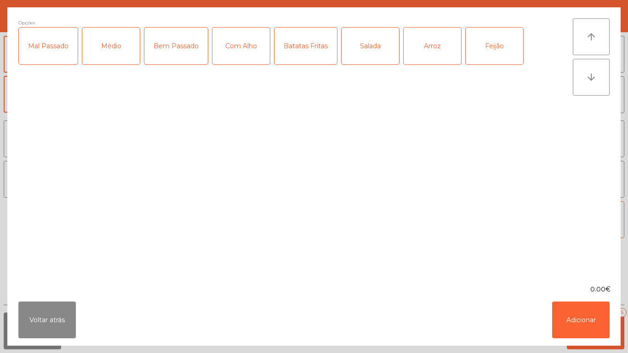
click at [177, 47] on div "Bem Passado" at bounding box center [175, 46] width 63 height 37
click at [248, 54] on div "Com Alho" at bounding box center [240, 46] width 57 height 37
click at [305, 52] on div "Batatas Fritas" at bounding box center [305, 46] width 63 height 37
click at [426, 51] on div "Arroz" at bounding box center [432, 46] width 57 height 37
click at [489, 49] on div "Feijão" at bounding box center [494, 46] width 57 height 37
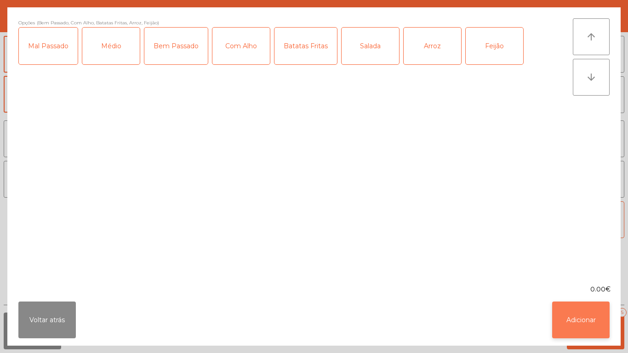
click at [571, 319] on button "Adicionar" at bounding box center [580, 320] width 57 height 37
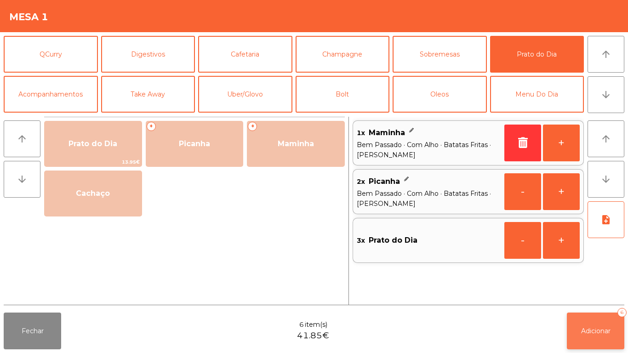
click at [593, 330] on span "Adicionar" at bounding box center [595, 331] width 29 height 8
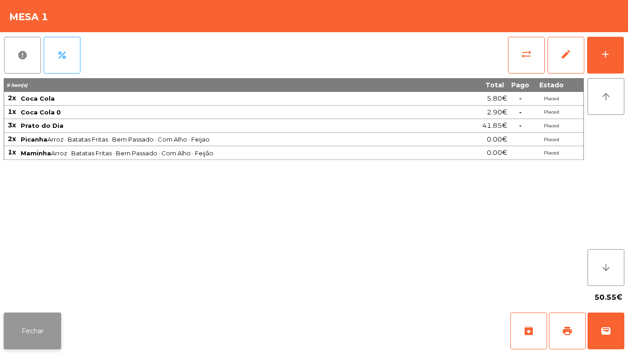
click at [53, 316] on button "Fechar" at bounding box center [32, 331] width 57 height 37
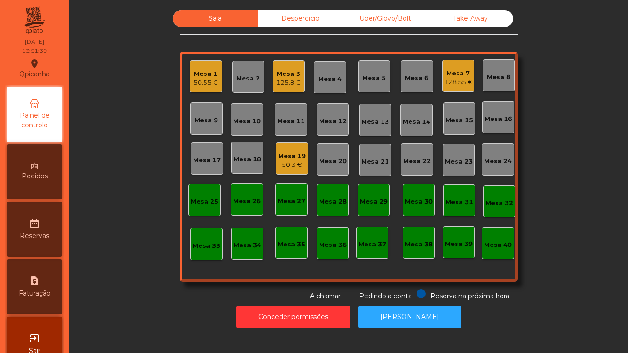
click at [289, 170] on div "Mesa 19 50.3 €" at bounding box center [292, 159] width 32 height 32
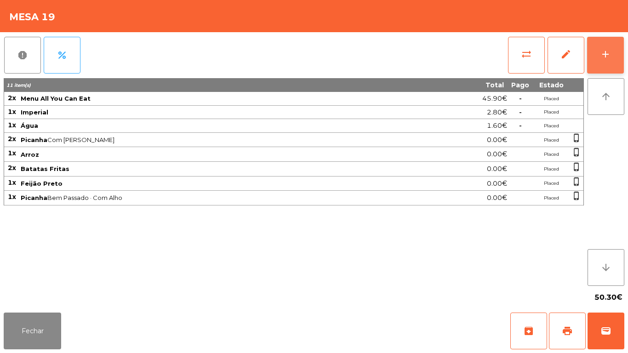
click at [618, 71] on button "add" at bounding box center [605, 55] width 37 height 37
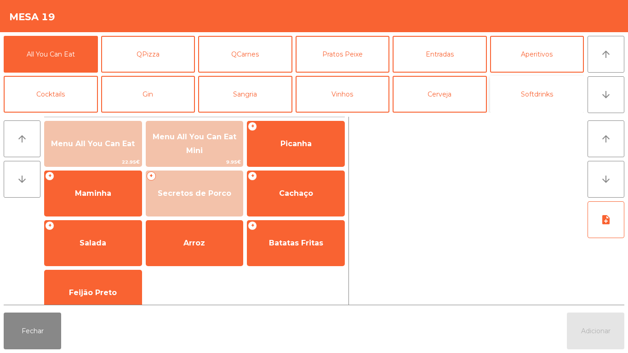
click at [526, 103] on button "Softdrinks" at bounding box center [537, 94] width 94 height 37
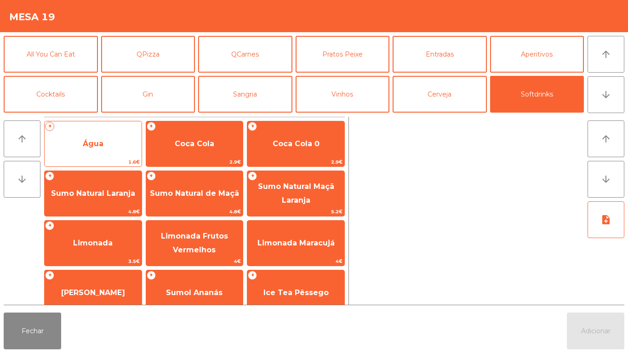
click at [95, 150] on span "Água" at bounding box center [93, 143] width 97 height 25
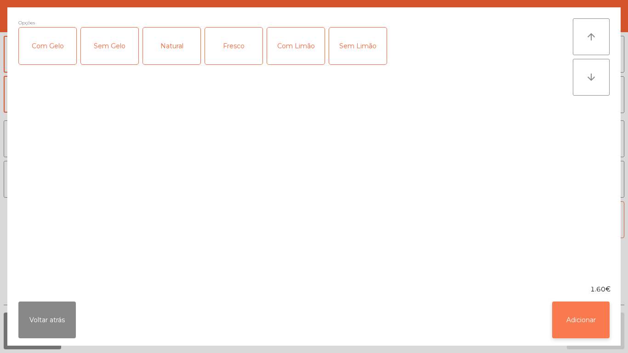
click at [572, 314] on button "Adicionar" at bounding box center [580, 320] width 57 height 37
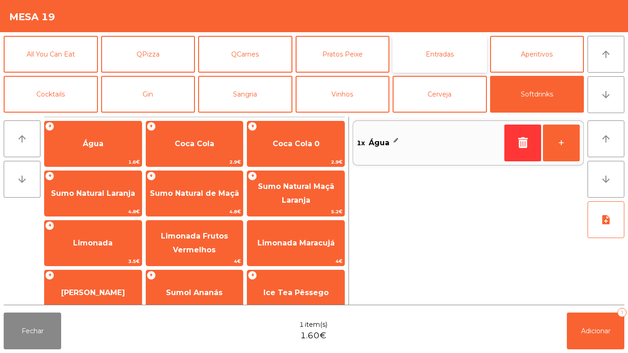
click at [447, 58] on button "Entradas" at bounding box center [440, 54] width 94 height 37
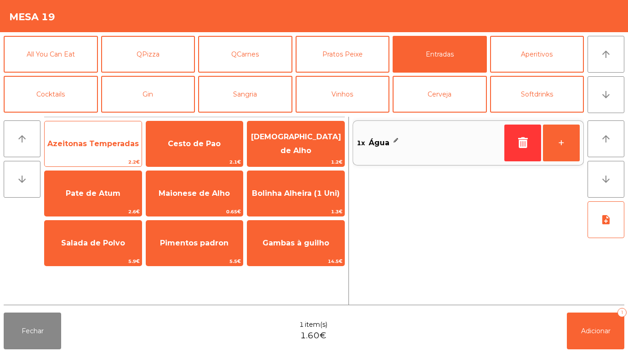
click at [99, 145] on span "Azeitonas Temperadas" at bounding box center [92, 143] width 91 height 9
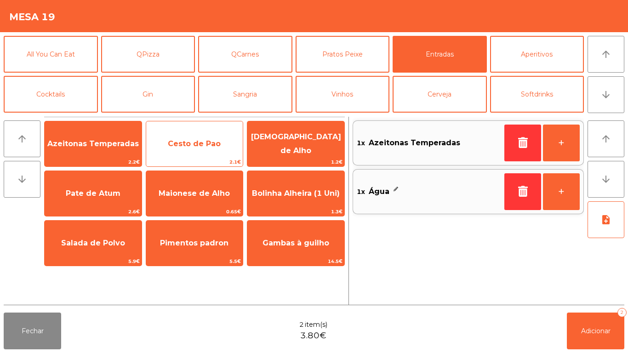
click at [190, 148] on span "Cesto de Pao" at bounding box center [194, 143] width 97 height 25
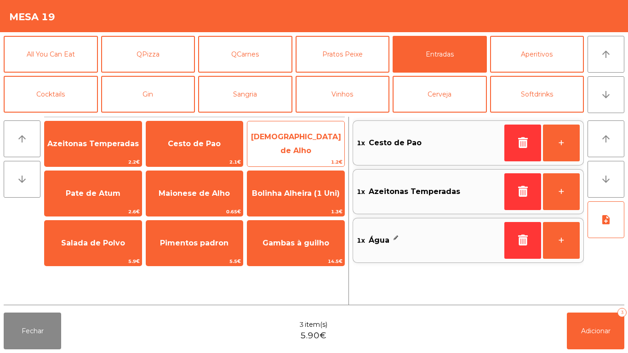
click at [290, 150] on span "[DEMOGRAPHIC_DATA] de Alho" at bounding box center [295, 144] width 97 height 39
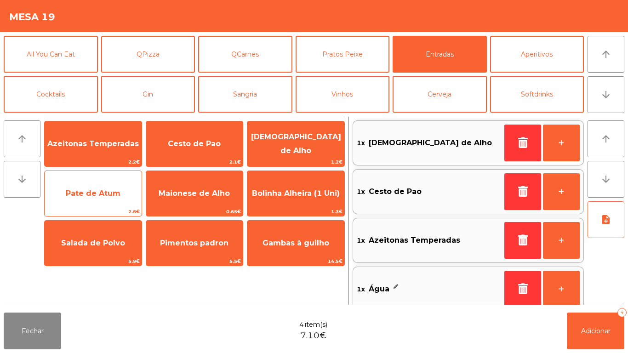
click at [108, 194] on span "Pate de Atum" at bounding box center [93, 193] width 55 height 9
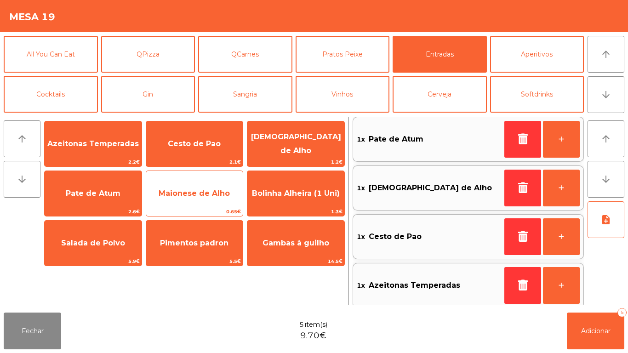
click at [214, 200] on span "Maionese de Alho" at bounding box center [194, 193] width 97 height 25
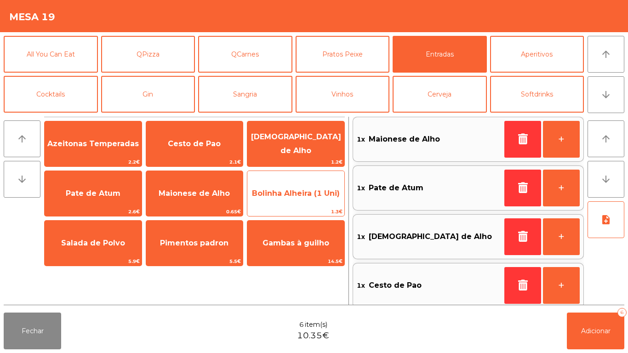
click at [314, 200] on span "Bolinha Alheira (1 Uni)" at bounding box center [295, 193] width 97 height 25
click at [314, 198] on span "Bolinha Alheira (1 Uni)" at bounding box center [295, 193] width 97 height 25
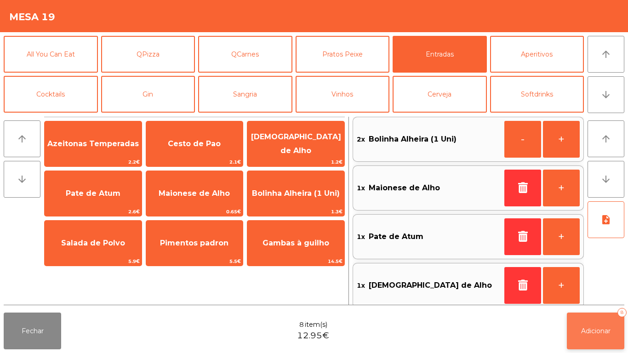
click at [603, 319] on button "Adicionar 8" at bounding box center [595, 331] width 57 height 37
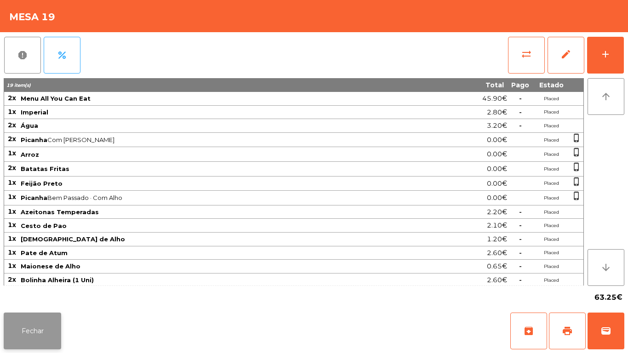
click at [31, 329] on button "Fechar" at bounding box center [32, 331] width 57 height 37
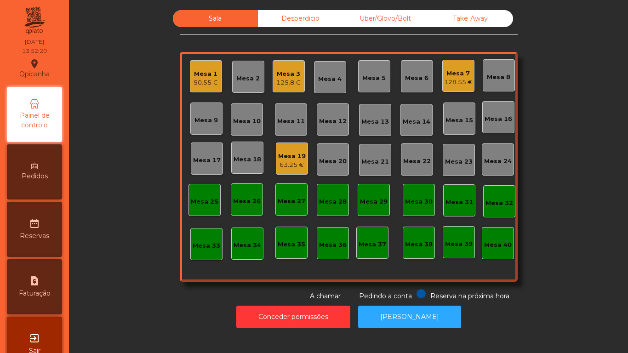
click at [198, 88] on div "Mesa 1 50.55 €" at bounding box center [206, 76] width 32 height 32
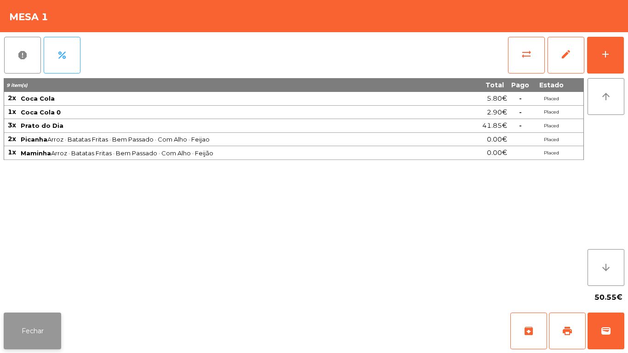
click at [36, 324] on button "Fechar" at bounding box center [32, 331] width 57 height 37
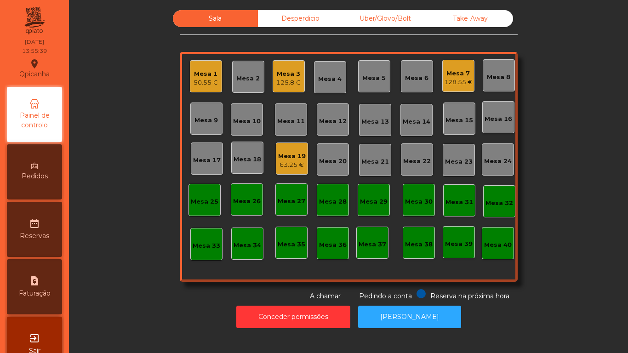
click at [445, 67] on div "Mesa 7 128.55 €" at bounding box center [458, 76] width 29 height 22
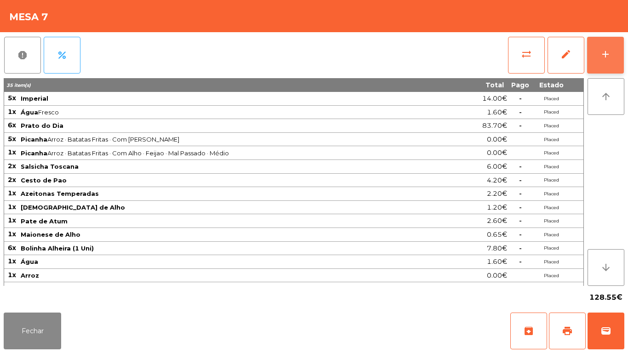
click at [597, 59] on button "add" at bounding box center [605, 55] width 37 height 37
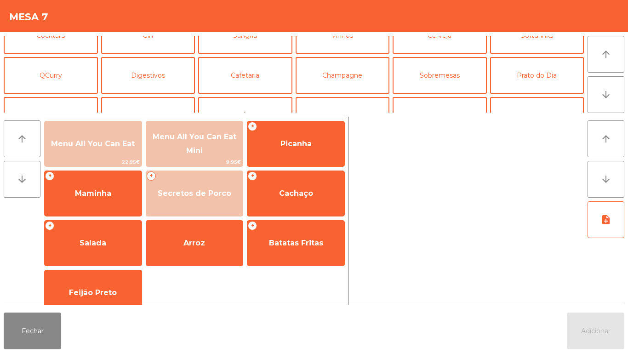
scroll to position [60, 0]
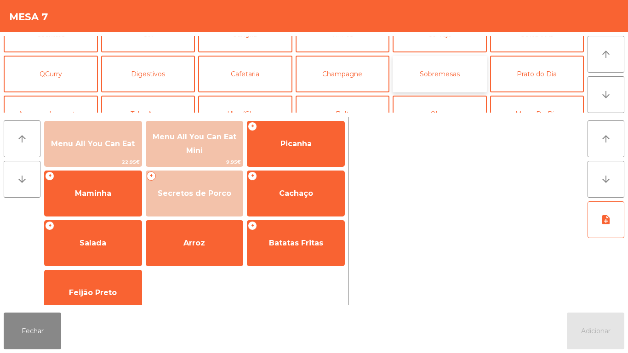
click at [439, 64] on button "Sobremesas" at bounding box center [440, 74] width 94 height 37
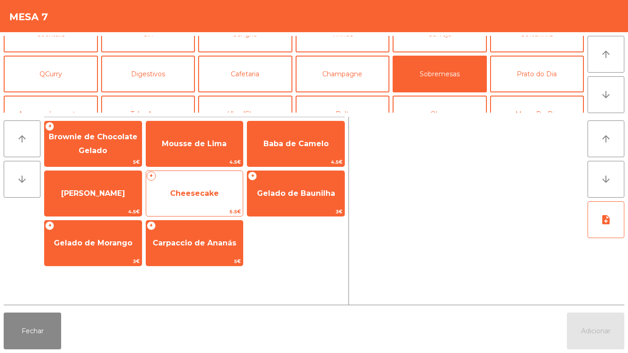
click at [181, 191] on span "Cheesecake" at bounding box center [194, 193] width 49 height 9
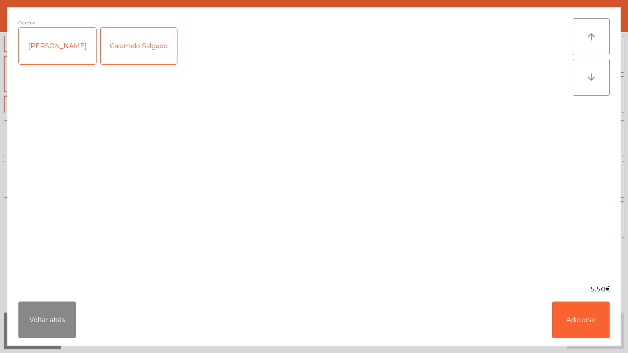
click at [46, 49] on div "[PERSON_NAME]" at bounding box center [57, 46] width 77 height 37
click at [579, 316] on button "Adicionar" at bounding box center [580, 320] width 57 height 37
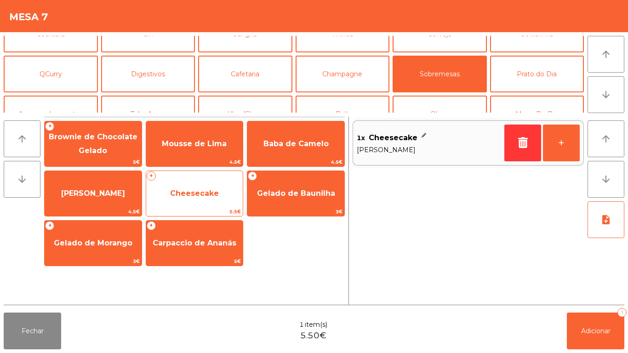
click at [194, 193] on span "Cheesecake" at bounding box center [194, 193] width 49 height 9
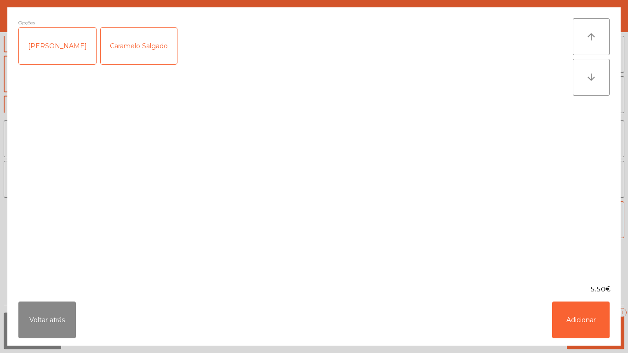
click at [138, 44] on div "Caramelo Salgado" at bounding box center [139, 46] width 76 height 37
click at [580, 315] on button "Adicionar" at bounding box center [580, 320] width 57 height 37
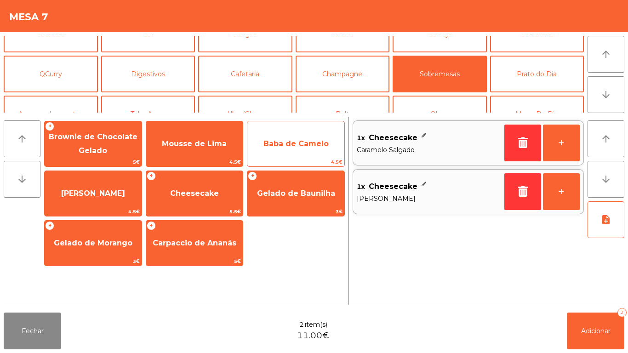
click at [294, 145] on span "Baba de Camelo" at bounding box center [295, 143] width 65 height 9
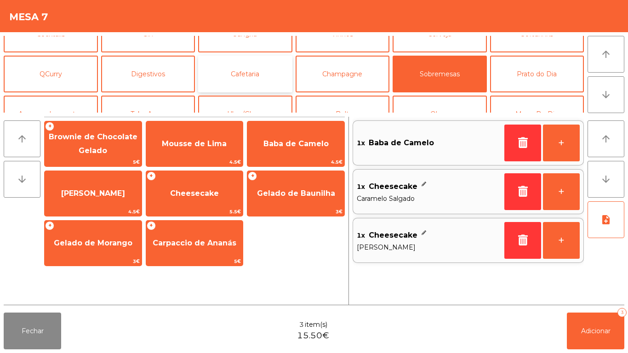
click at [258, 76] on button "Cafetaria" at bounding box center [245, 74] width 94 height 37
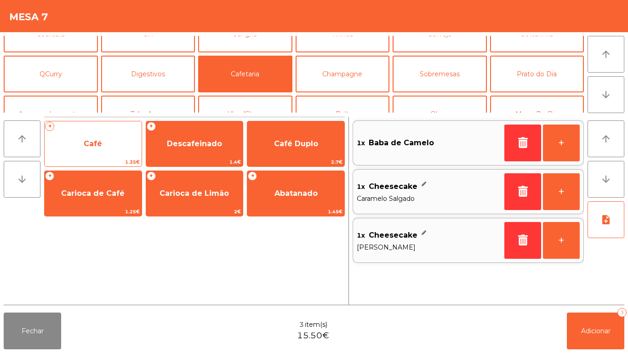
click at [86, 157] on div "+ Café 1.35€" at bounding box center [93, 144] width 98 height 46
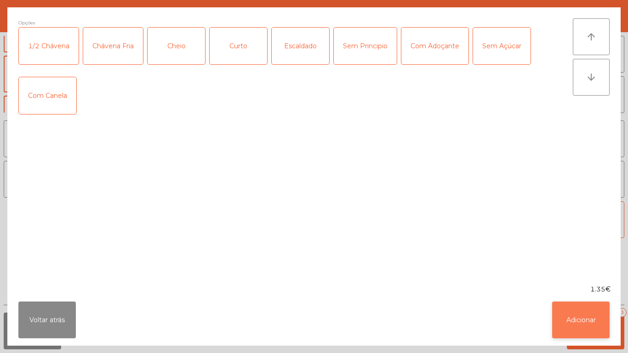
click at [578, 316] on button "Adicionar" at bounding box center [580, 320] width 57 height 37
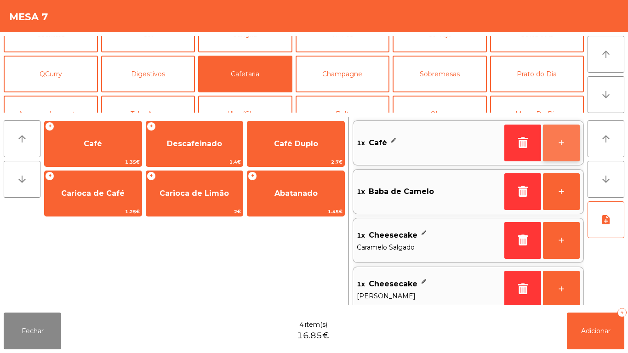
click at [550, 149] on button "+" at bounding box center [561, 143] width 37 height 37
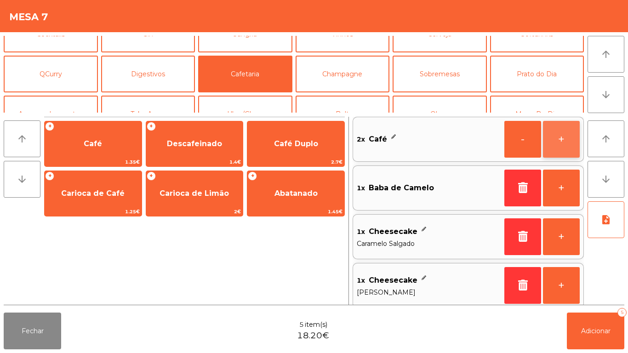
click at [551, 148] on button "+" at bounding box center [561, 139] width 37 height 37
click at [553, 145] on button "+" at bounding box center [561, 139] width 37 height 37
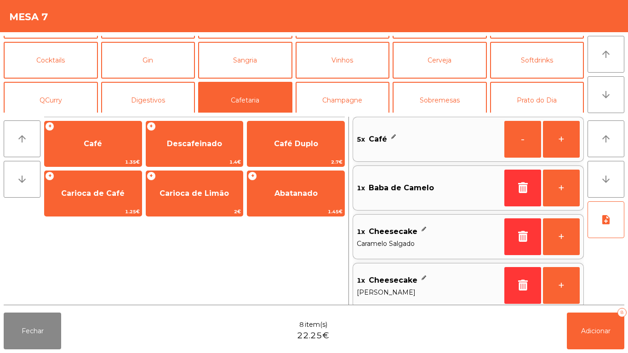
scroll to position [33, 0]
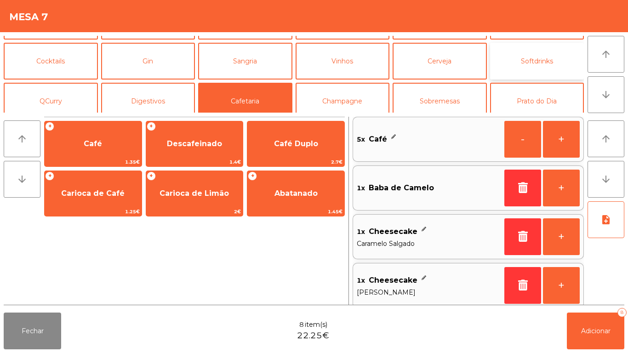
click at [523, 68] on button "Softdrinks" at bounding box center [537, 61] width 94 height 37
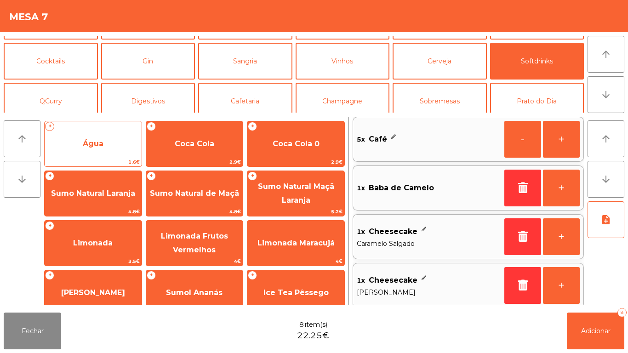
click at [79, 140] on span "Água" at bounding box center [93, 143] width 97 height 25
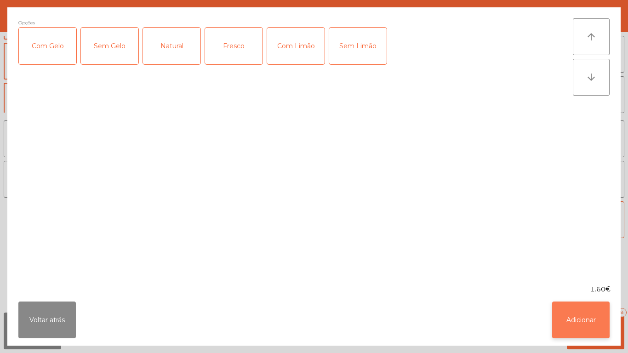
click at [566, 315] on button "Adicionar" at bounding box center [580, 320] width 57 height 37
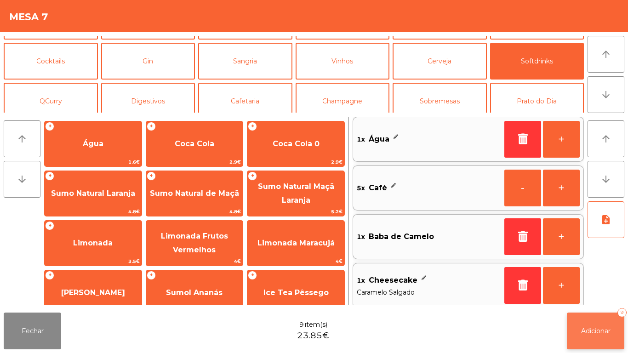
click at [601, 331] on span "Adicionar" at bounding box center [595, 331] width 29 height 8
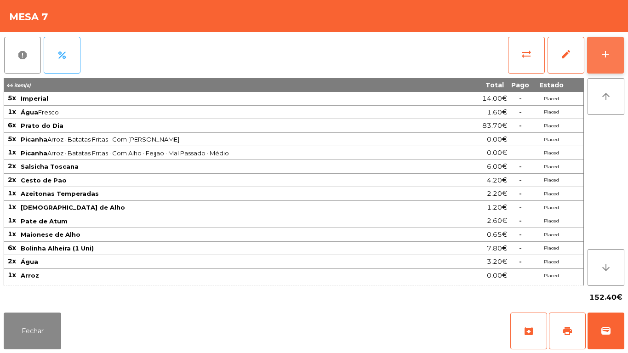
click at [607, 53] on div "add" at bounding box center [605, 54] width 11 height 11
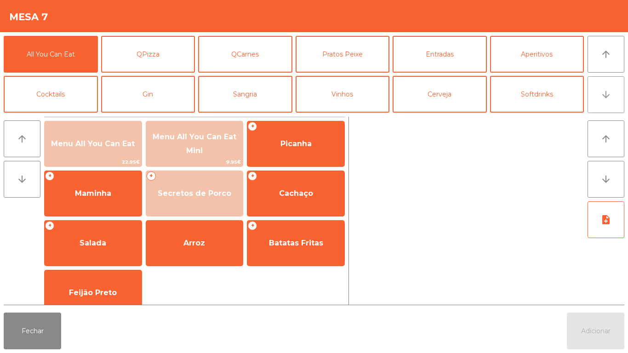
click at [599, 92] on button "arrow_downward" at bounding box center [606, 94] width 37 height 37
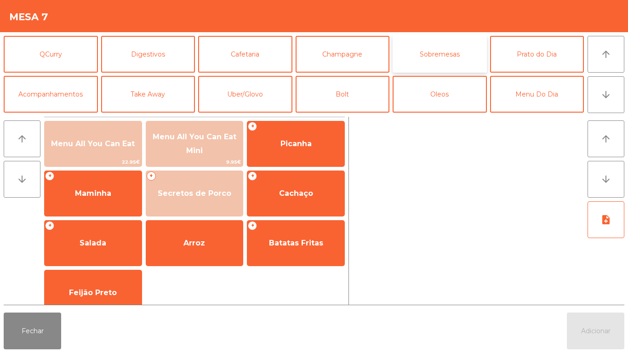
click at [432, 45] on button "Sobremesas" at bounding box center [440, 54] width 94 height 37
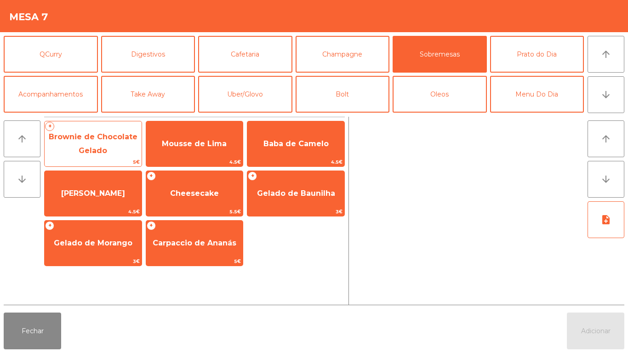
click at [96, 142] on span "Brownie de Chocolate Gelado" at bounding box center [93, 144] width 97 height 39
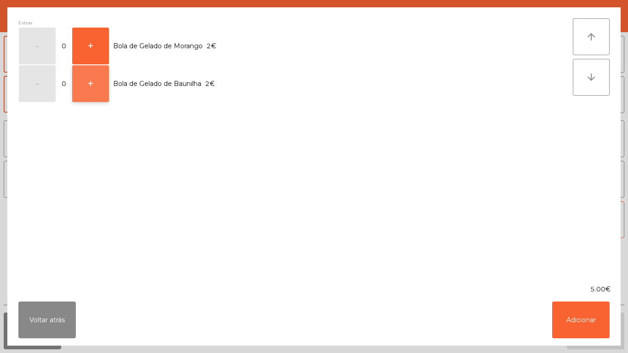
click at [92, 83] on button "+" at bounding box center [90, 83] width 37 height 37
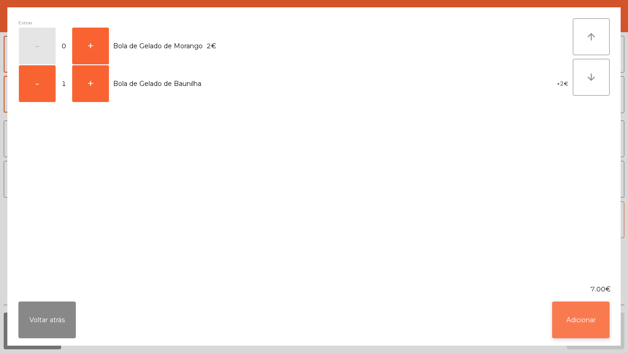
click at [573, 315] on button "Adicionar" at bounding box center [580, 320] width 57 height 37
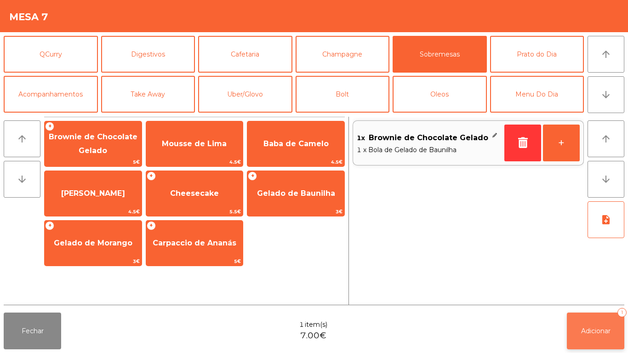
click at [588, 325] on button "Adicionar 1" at bounding box center [595, 331] width 57 height 37
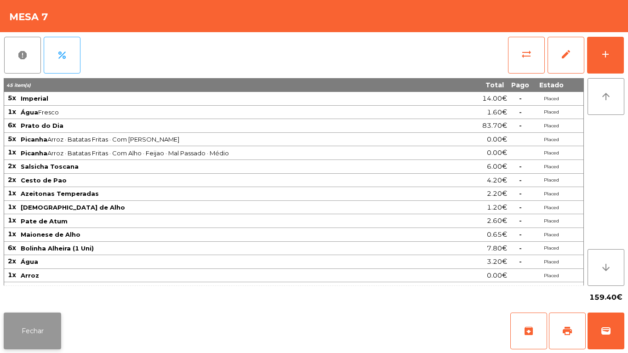
click at [39, 315] on button "Fechar" at bounding box center [32, 331] width 57 height 37
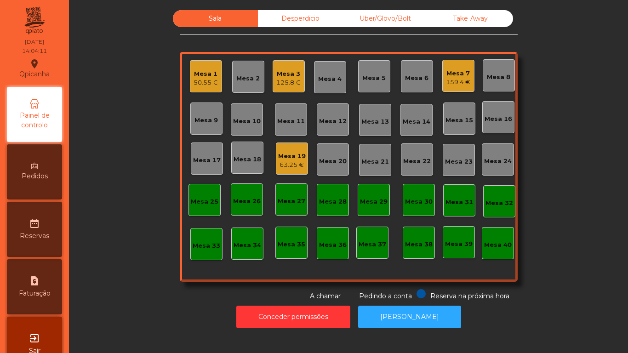
click at [214, 74] on div "Mesa 1" at bounding box center [206, 73] width 24 height 9
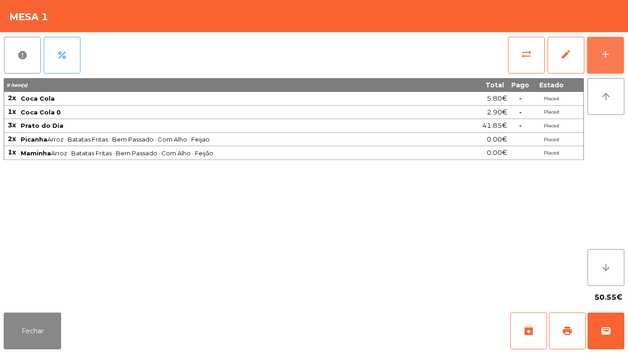
click at [601, 55] on div "add" at bounding box center [605, 54] width 11 height 11
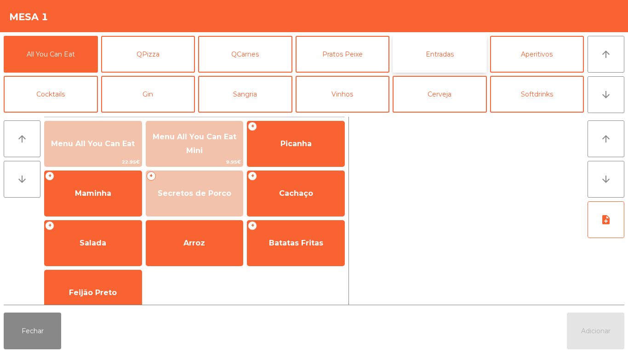
click at [430, 68] on button "Entradas" at bounding box center [440, 54] width 94 height 37
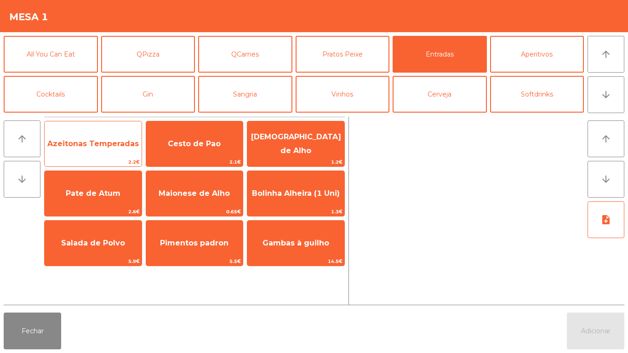
click at [97, 154] on span "Azeitonas Temperadas" at bounding box center [93, 143] width 97 height 25
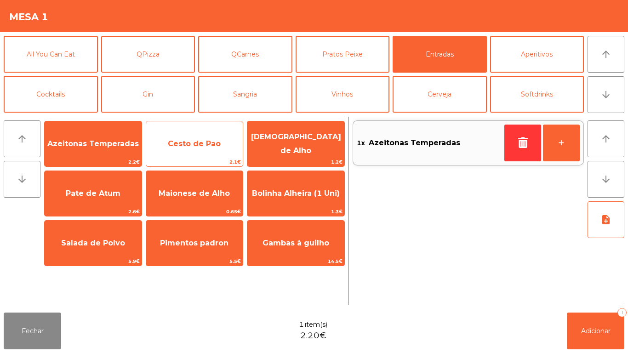
click at [183, 149] on span "Cesto de Pao" at bounding box center [194, 143] width 97 height 25
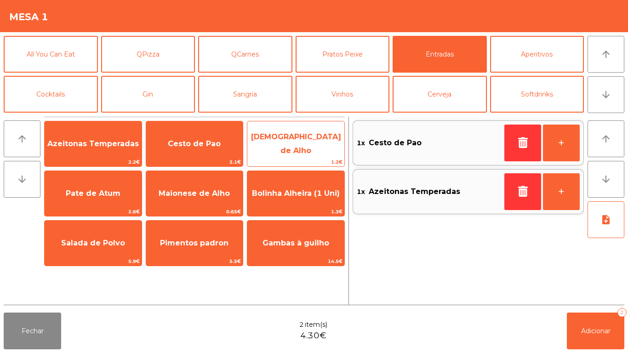
click at [297, 151] on span "[DEMOGRAPHIC_DATA] de Alho" at bounding box center [295, 144] width 97 height 39
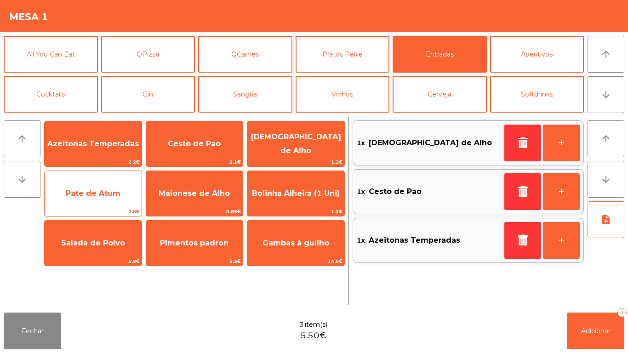
click at [92, 191] on span "Pate de Atum" at bounding box center [93, 193] width 55 height 9
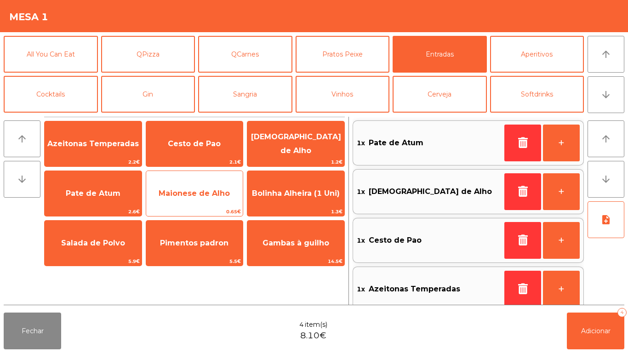
click at [194, 192] on span "Maionese de Alho" at bounding box center [194, 193] width 71 height 9
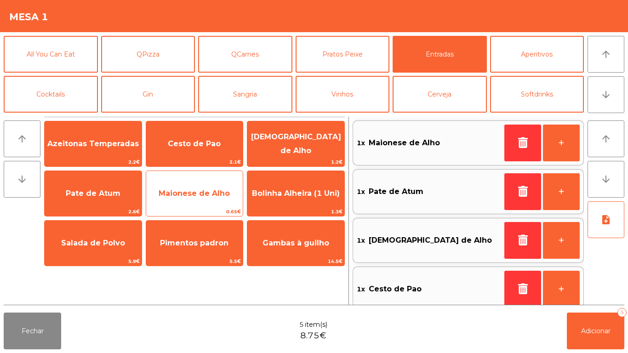
scroll to position [4, 0]
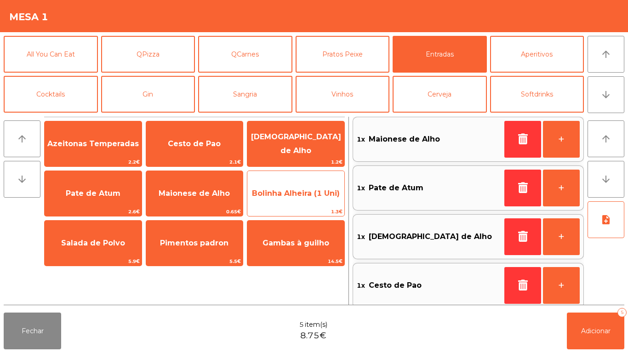
click at [312, 191] on span "Bolinha Alheira (1 Uni)" at bounding box center [296, 193] width 88 height 9
click at [313, 194] on span "Bolinha Alheira (1 Uni)" at bounding box center [296, 193] width 88 height 9
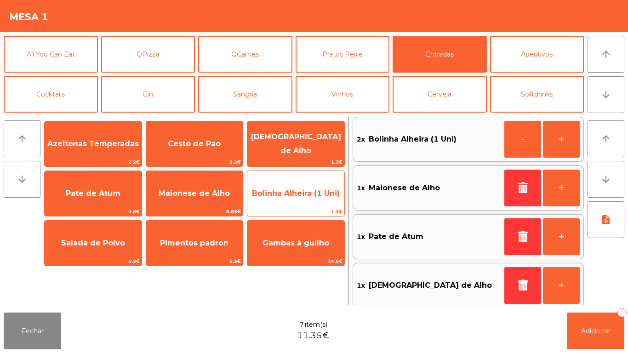
click at [314, 184] on span "Bolinha Alheira (1 Uni)" at bounding box center [295, 193] width 97 height 25
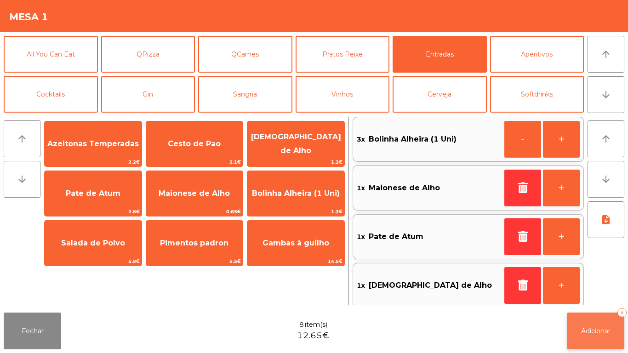
click at [583, 322] on button "Adicionar 8" at bounding box center [595, 331] width 57 height 37
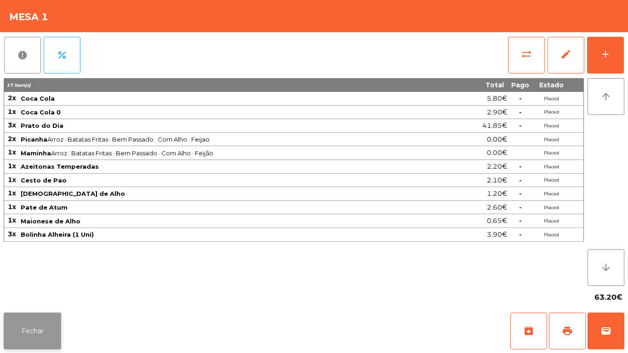
click at [31, 327] on button "Fechar" at bounding box center [32, 331] width 57 height 37
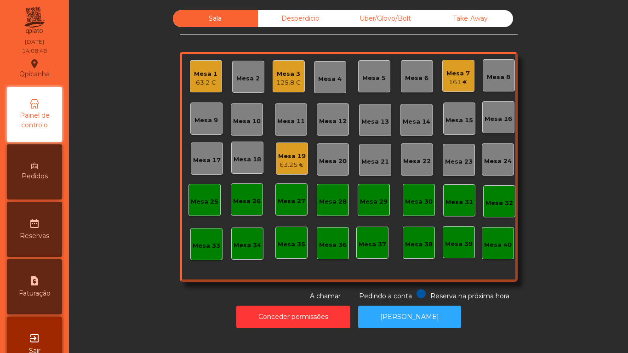
click at [291, 146] on div "Mesa 19 63.25 €" at bounding box center [292, 159] width 32 height 32
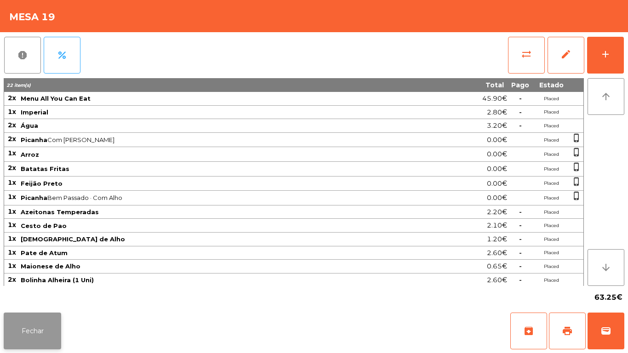
click at [38, 333] on button "Fechar" at bounding box center [32, 331] width 57 height 37
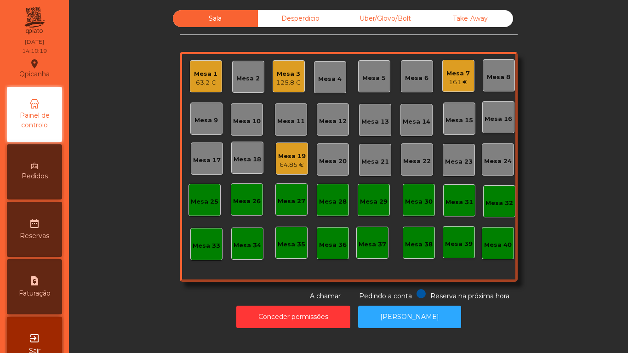
click at [451, 81] on div "161 €" at bounding box center [457, 82] width 23 height 9
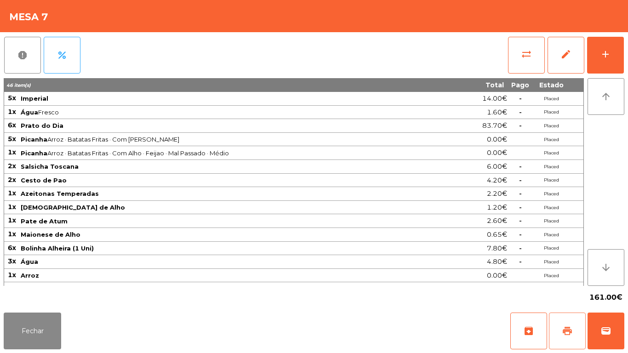
click at [557, 326] on button "print" at bounding box center [567, 331] width 37 height 37
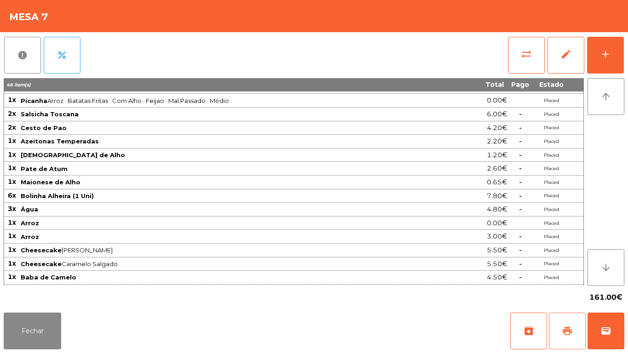
scroll to position [79, 0]
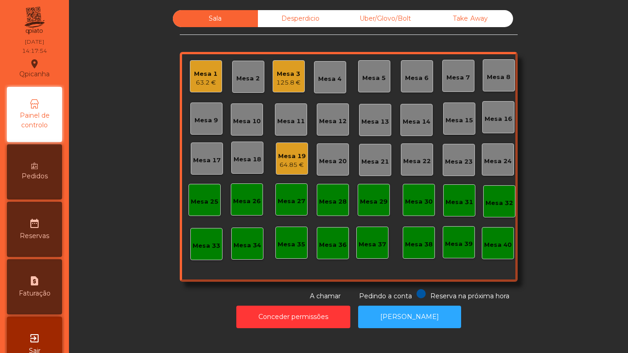
click at [239, 74] on div "Mesa 2" at bounding box center [247, 76] width 23 height 13
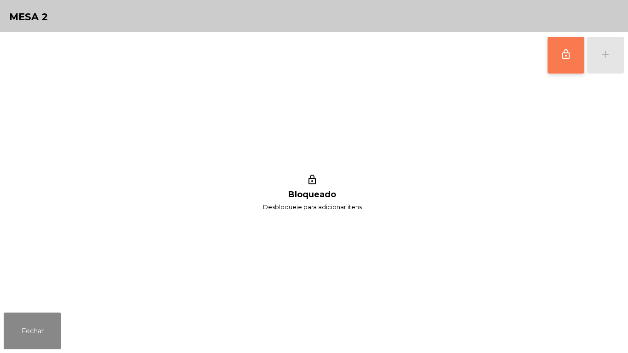
click at [558, 50] on button "lock_outline" at bounding box center [566, 55] width 37 height 37
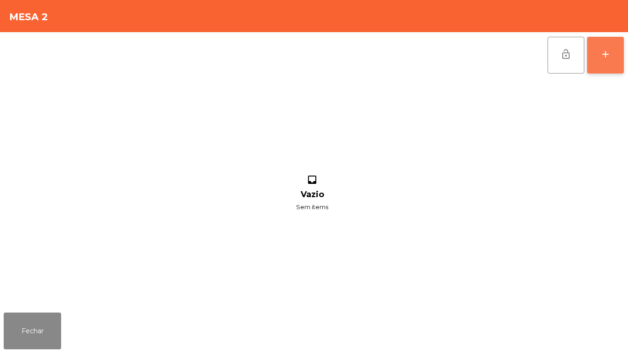
click at [603, 54] on div "add" at bounding box center [605, 54] width 11 height 11
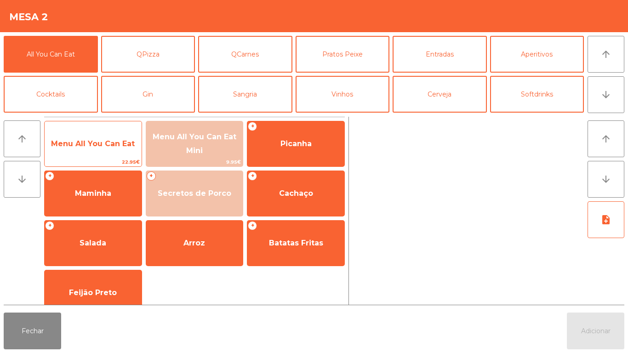
click at [94, 138] on span "Menu All You Can Eat" at bounding box center [93, 143] width 97 height 25
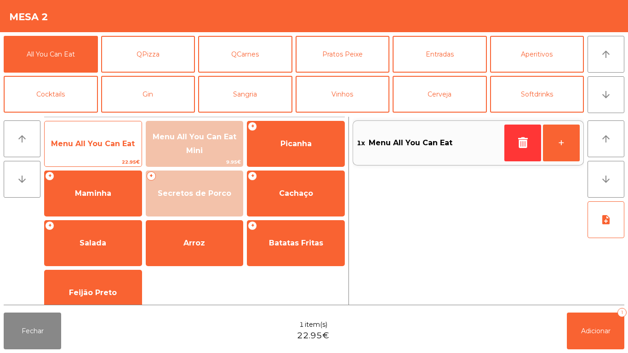
click at [80, 135] on span "Menu All You Can Eat" at bounding box center [93, 143] width 97 height 25
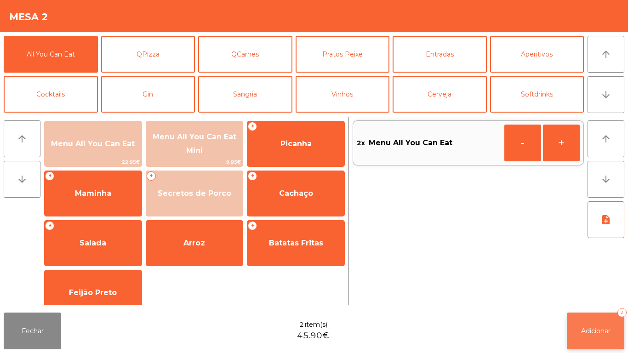
click at [587, 330] on span "Adicionar" at bounding box center [595, 331] width 29 height 8
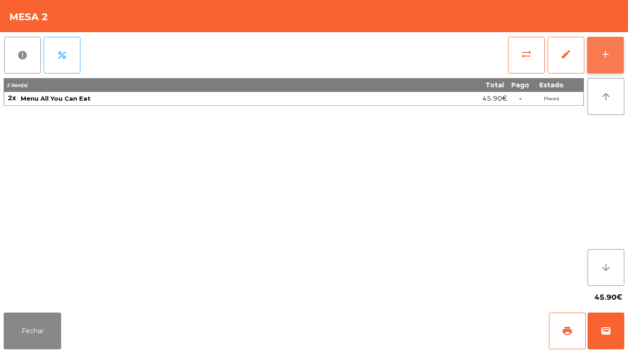
click at [600, 54] on div "add" at bounding box center [605, 54] width 11 height 11
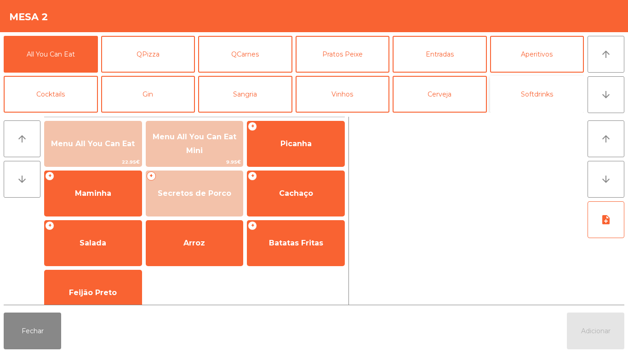
click at [527, 93] on button "Softdrinks" at bounding box center [537, 94] width 94 height 37
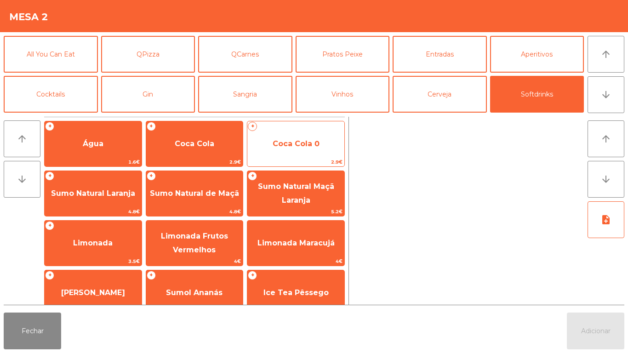
click at [281, 137] on span "Coca Cola 0" at bounding box center [295, 143] width 97 height 25
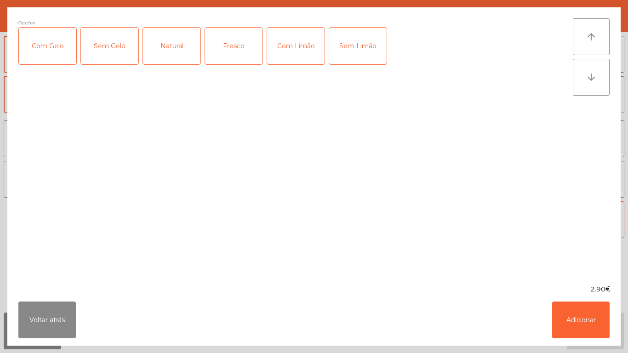
click at [296, 46] on div "Com Limão" at bounding box center [295, 46] width 57 height 37
click at [44, 45] on div "Com Gelo" at bounding box center [47, 46] width 57 height 37
click at [571, 319] on button "Adicionar" at bounding box center [580, 320] width 57 height 37
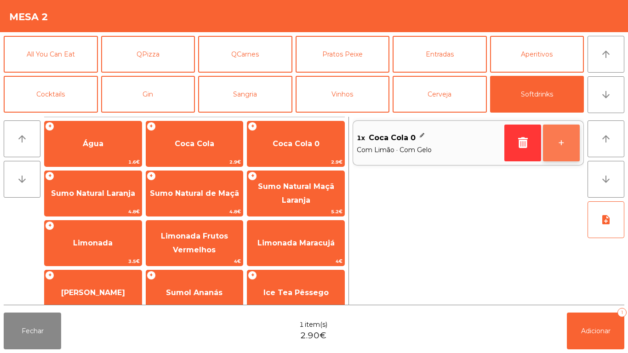
click at [552, 143] on button "+" at bounding box center [561, 143] width 37 height 37
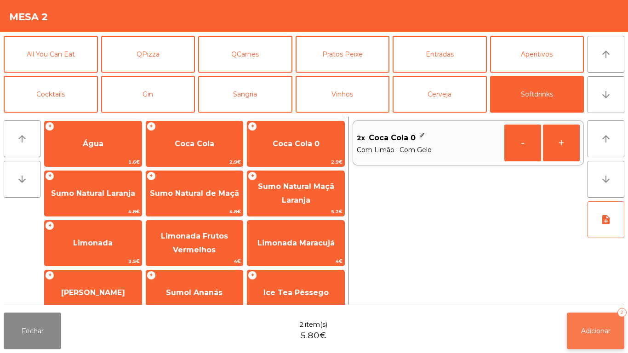
click at [596, 322] on button "Adicionar 2" at bounding box center [595, 331] width 57 height 37
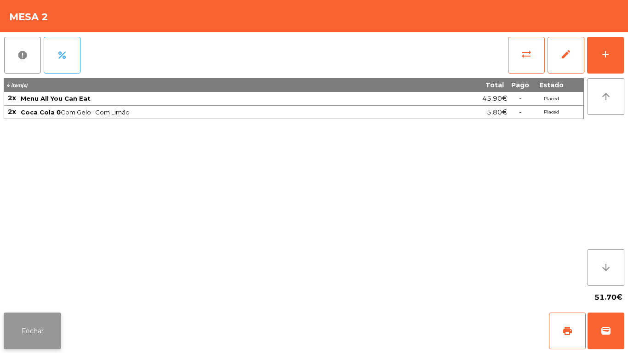
click at [36, 314] on button "Fechar" at bounding box center [32, 331] width 57 height 37
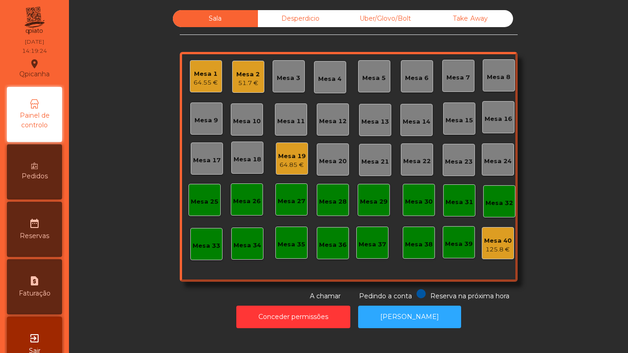
click at [245, 75] on div "Mesa 2" at bounding box center [247, 74] width 23 height 9
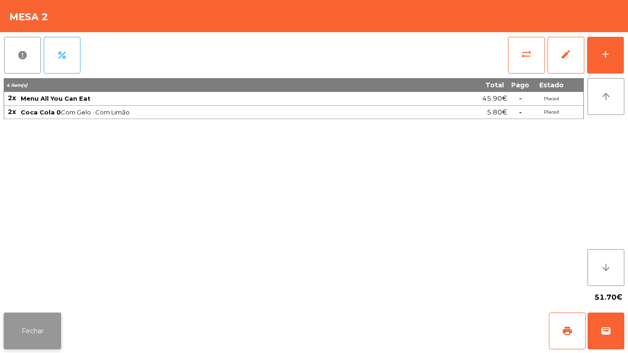
click at [55, 340] on button "Fechar" at bounding box center [32, 331] width 57 height 37
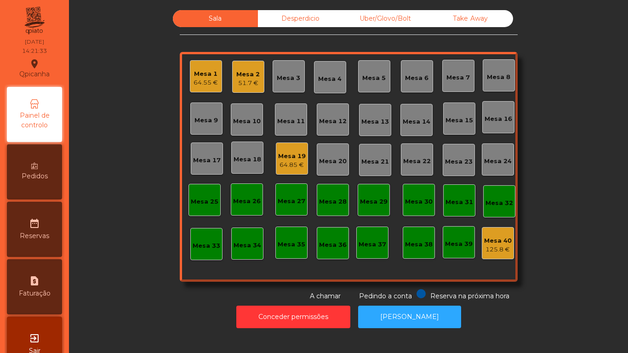
click at [239, 80] on div "51.7 €" at bounding box center [247, 83] width 23 height 9
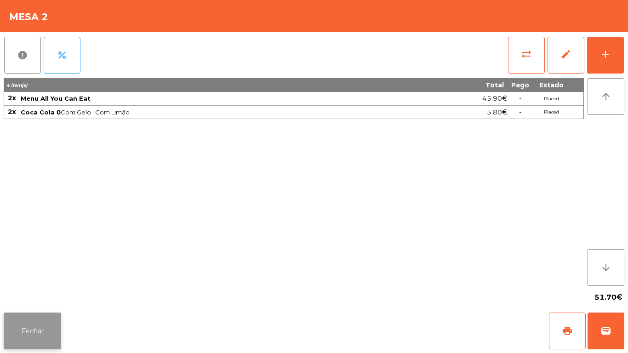
click at [44, 331] on button "Fechar" at bounding box center [32, 331] width 57 height 37
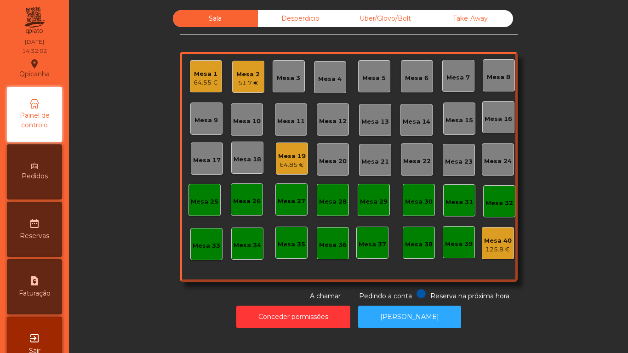
click at [206, 80] on div "64.55 €" at bounding box center [206, 82] width 24 height 9
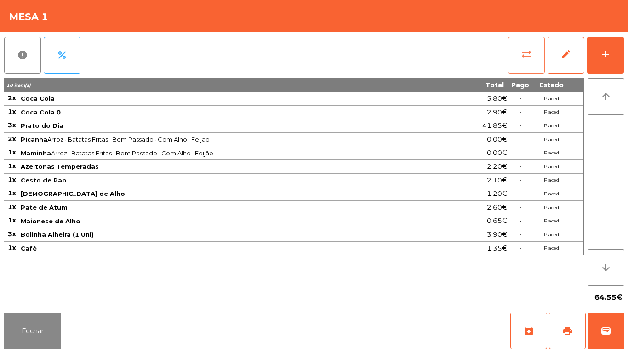
click at [524, 50] on span "sync_alt" at bounding box center [526, 54] width 11 height 11
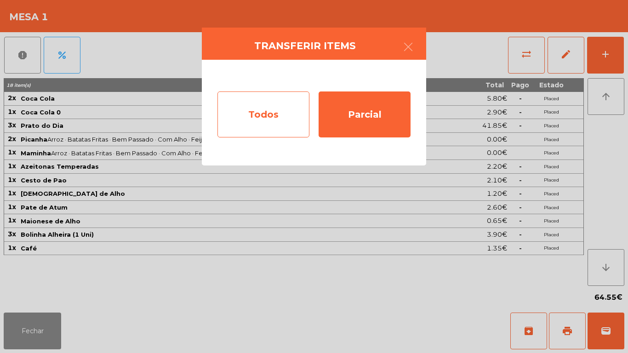
click at [258, 115] on div "Todos" at bounding box center [263, 114] width 92 height 46
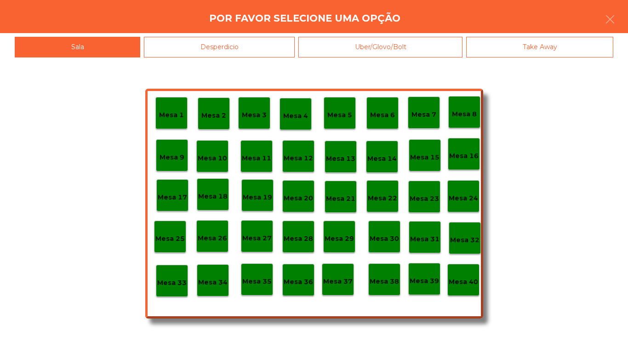
click at [463, 277] on p "Mesa 40" at bounding box center [463, 282] width 29 height 11
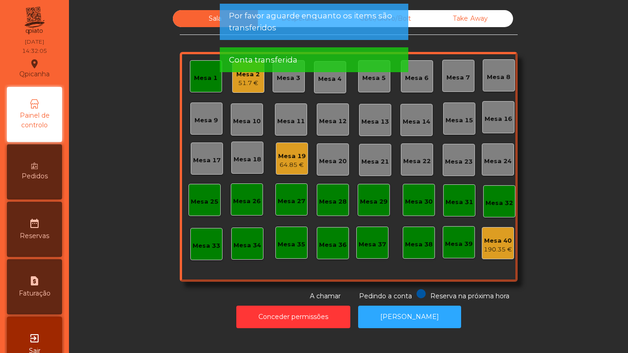
click at [294, 159] on div "Mesa 19" at bounding box center [292, 156] width 28 height 9
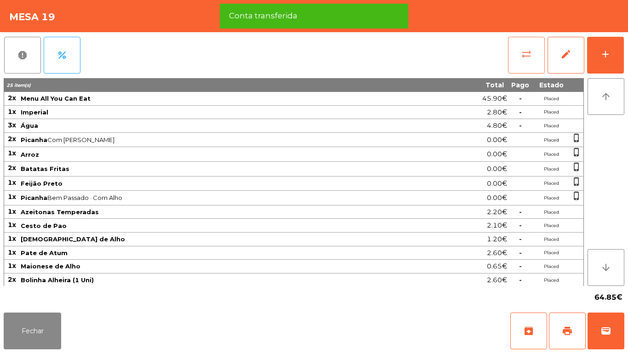
click at [521, 57] on span "sync_alt" at bounding box center [526, 54] width 11 height 11
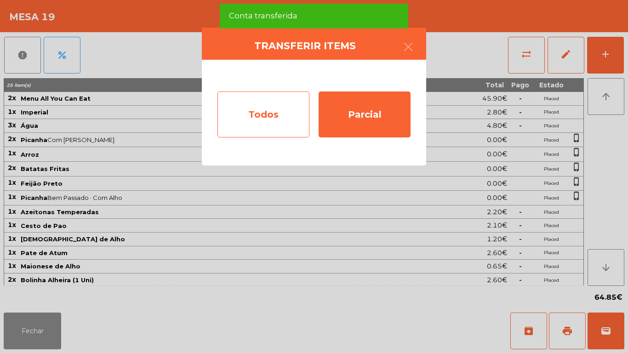
click at [266, 111] on div "Todos" at bounding box center [263, 114] width 92 height 46
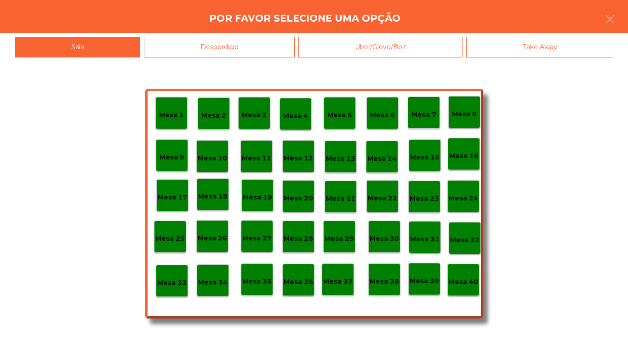
click at [471, 273] on div "Mesa 40" at bounding box center [463, 280] width 29 height 14
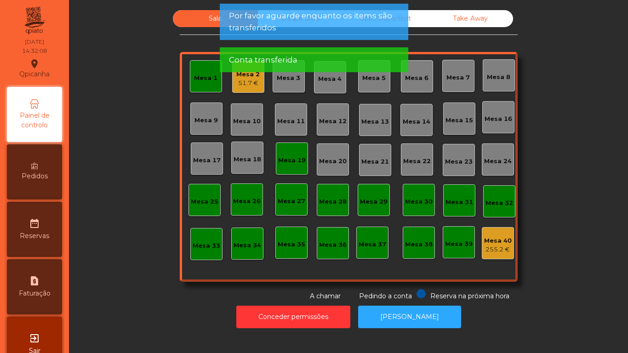
click at [291, 150] on div "Mesa 19" at bounding box center [292, 159] width 32 height 32
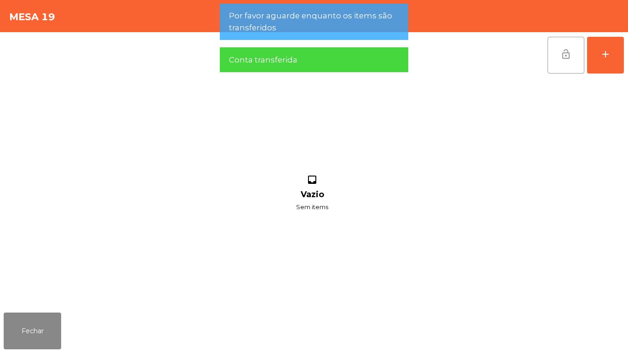
click at [558, 54] on button "lock_open" at bounding box center [566, 55] width 37 height 37
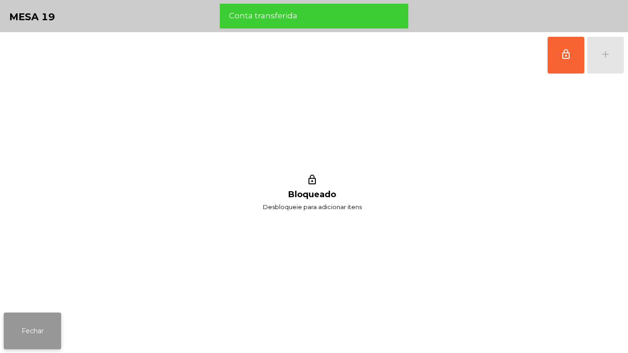
click at [58, 316] on button "Fechar" at bounding box center [32, 331] width 57 height 37
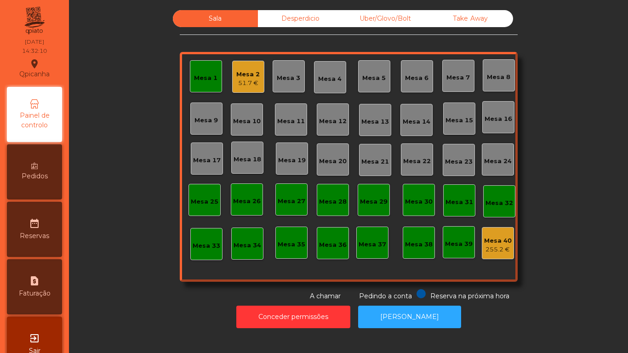
click at [205, 81] on div "Mesa 1" at bounding box center [205, 78] width 23 height 9
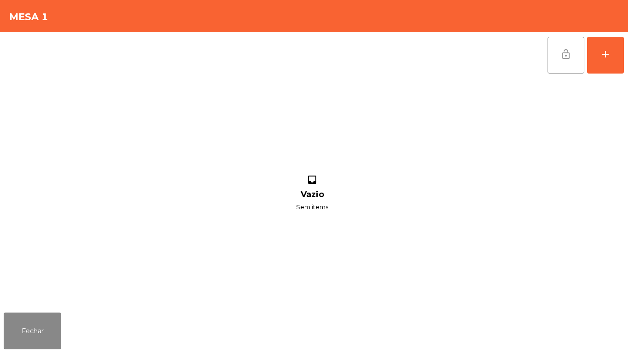
click at [565, 57] on span "lock_open" at bounding box center [565, 54] width 11 height 11
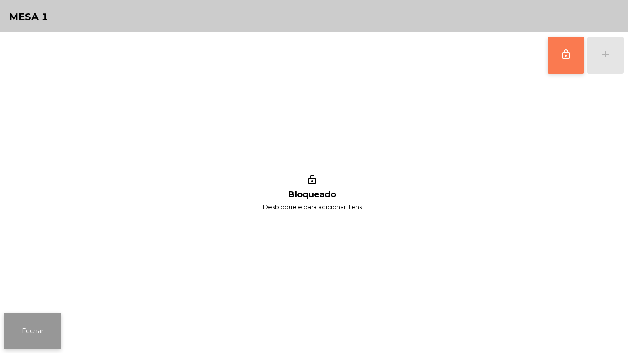
click at [42, 322] on button "Fechar" at bounding box center [32, 331] width 57 height 37
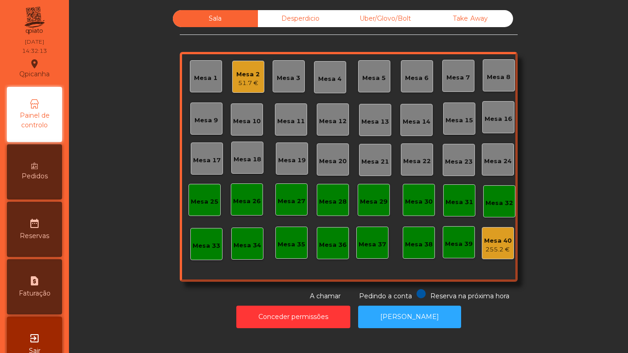
click at [250, 84] on div "51.7 €" at bounding box center [247, 83] width 23 height 9
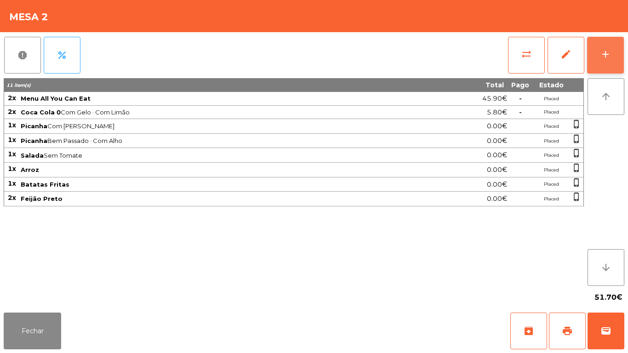
click at [601, 71] on button "add" at bounding box center [605, 55] width 37 height 37
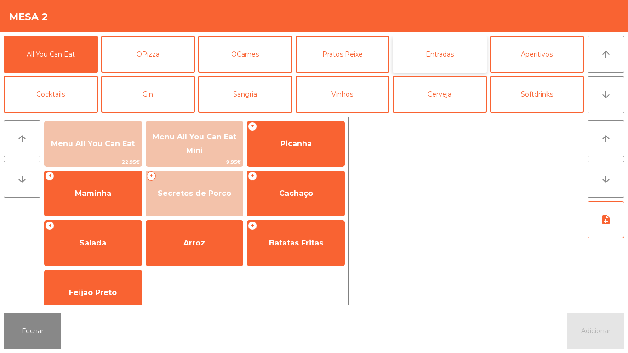
click at [429, 51] on button "Entradas" at bounding box center [440, 54] width 94 height 37
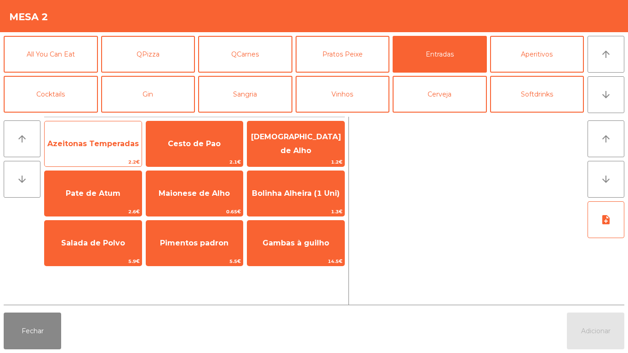
click at [103, 161] on span "2.2€" at bounding box center [93, 162] width 97 height 9
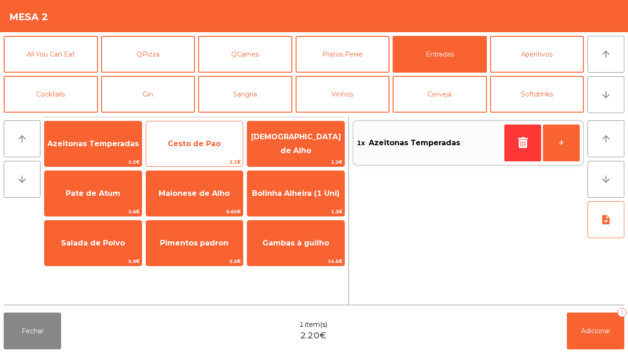
click at [181, 139] on span "Cesto de Pao" at bounding box center [194, 143] width 53 height 9
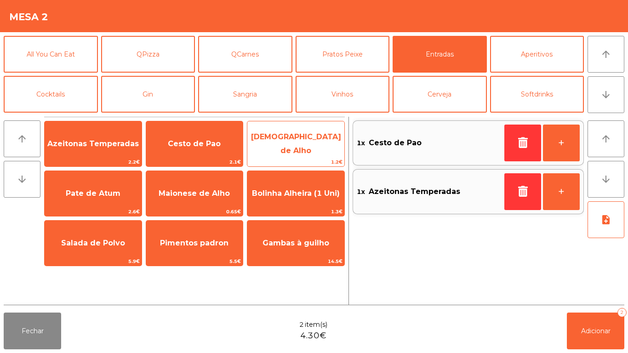
click at [291, 139] on span "[DEMOGRAPHIC_DATA] de Alho" at bounding box center [296, 143] width 90 height 23
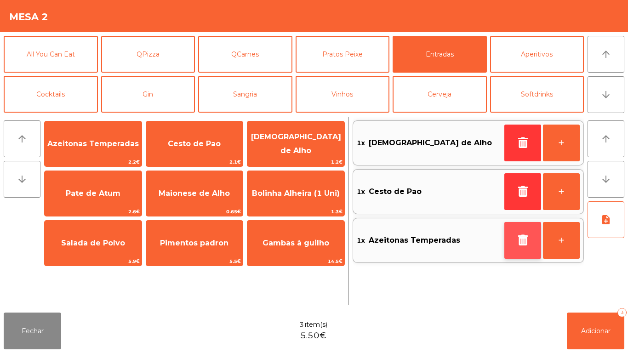
click at [529, 244] on icon "button" at bounding box center [523, 239] width 14 height 11
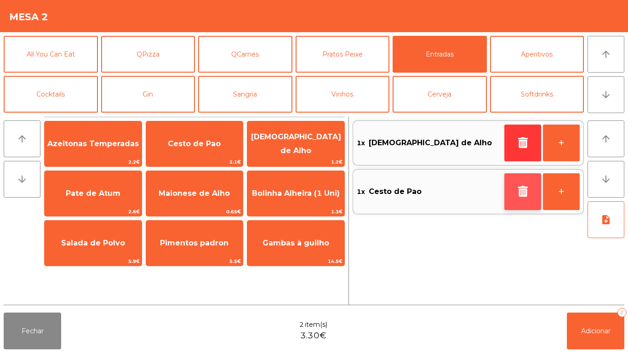
click at [518, 187] on icon "button" at bounding box center [523, 191] width 14 height 11
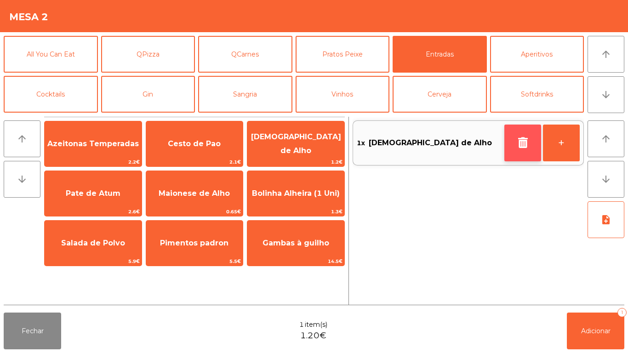
click at [516, 135] on button "button" at bounding box center [522, 143] width 37 height 37
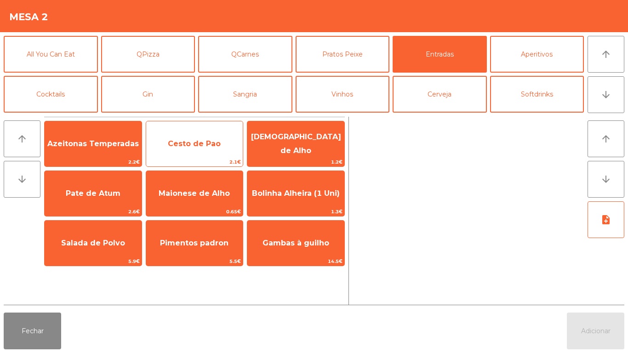
click at [204, 145] on span "Cesto de Pao" at bounding box center [194, 143] width 53 height 9
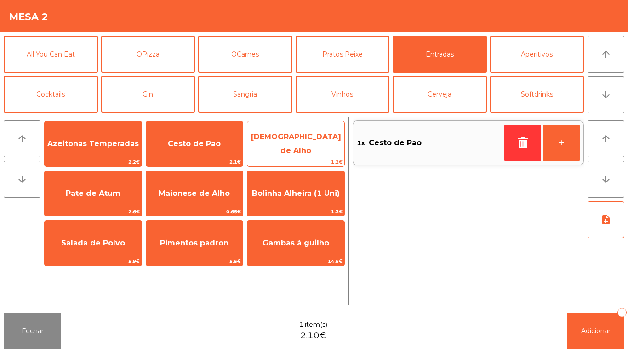
click at [296, 143] on span "[DEMOGRAPHIC_DATA] de Alho" at bounding box center [296, 143] width 90 height 23
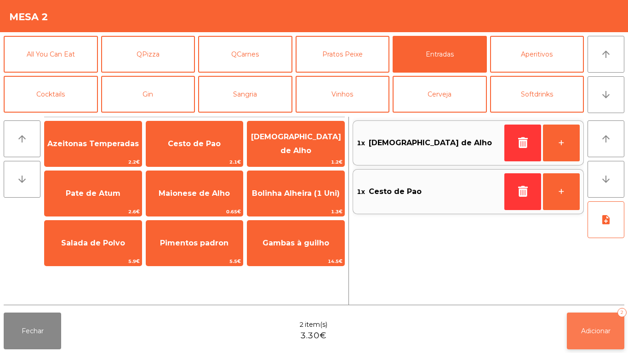
click at [604, 318] on button "Adicionar 2" at bounding box center [595, 331] width 57 height 37
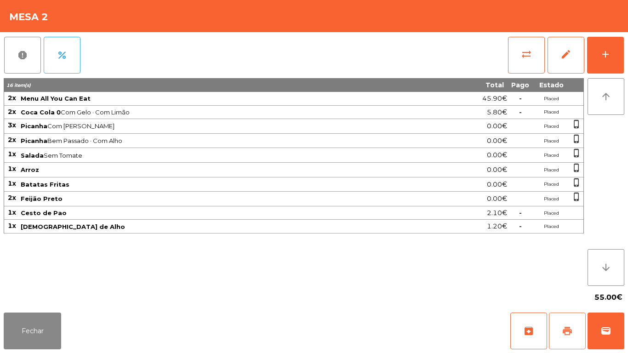
click at [563, 326] on span "print" at bounding box center [567, 330] width 11 height 11
click at [56, 328] on button "Fechar" at bounding box center [32, 331] width 57 height 37
